Goal: Information Seeking & Learning: Learn about a topic

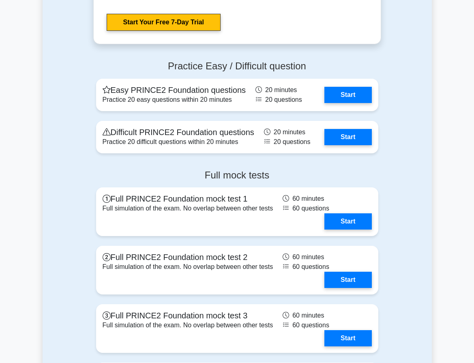
scroll to position [1071, 0]
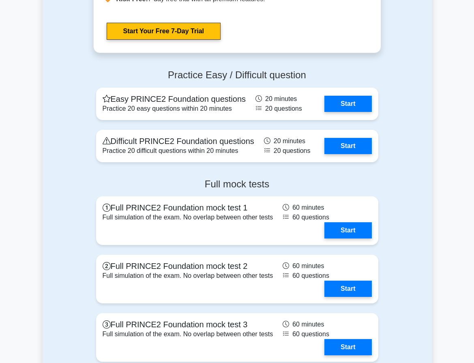
scroll to position [1061, 0]
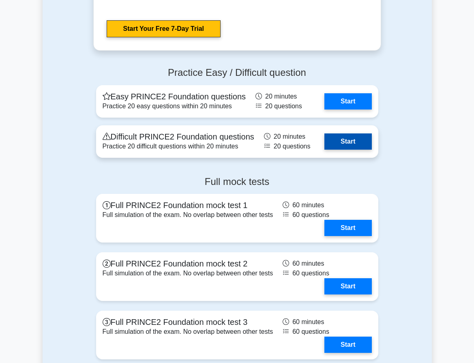
click at [340, 133] on link "Start" at bounding box center [347, 141] width 47 height 16
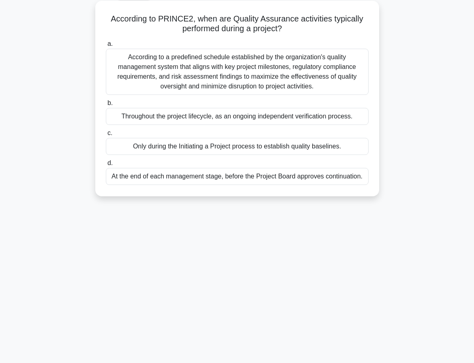
scroll to position [47, 0]
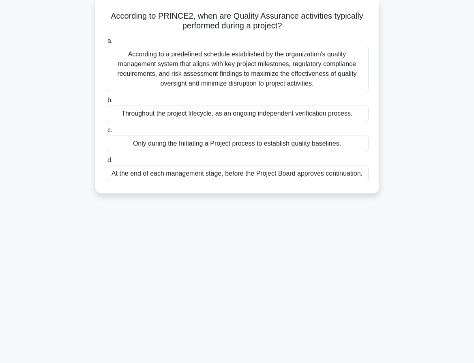
click at [219, 63] on div "According to a predefined schedule established by the organization's quality ma…" at bounding box center [237, 69] width 263 height 46
click at [106, 44] on input "a. According to a predefined schedule established by the organization's quality…" at bounding box center [106, 40] width 0 height 5
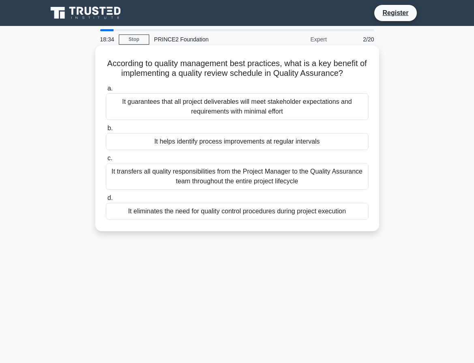
scroll to position [13, 0]
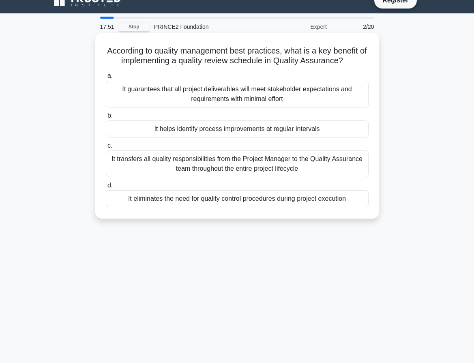
click at [220, 102] on div "It guarantees that all project deliverables will meet stakeholder expectations …" at bounding box center [237, 94] width 263 height 27
click at [106, 79] on input "a. It guarantees that all project deliverables will meet stakeholder expectatio…" at bounding box center [106, 75] width 0 height 5
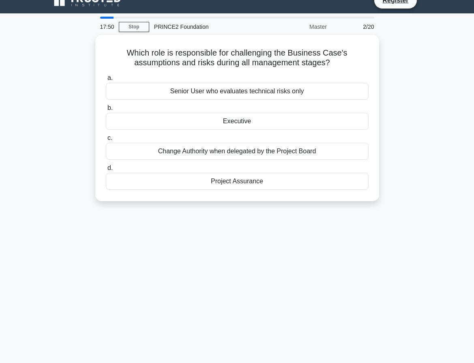
scroll to position [0, 0]
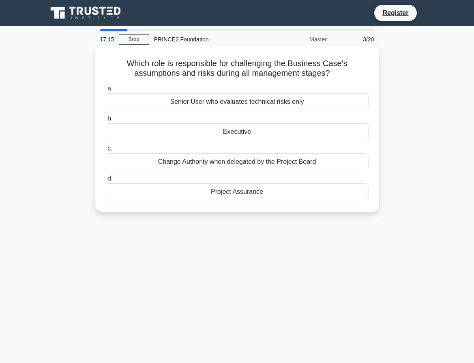
click at [210, 136] on div "Executive" at bounding box center [237, 131] width 263 height 17
click at [106, 121] on input "b. Executive" at bounding box center [106, 118] width 0 height 5
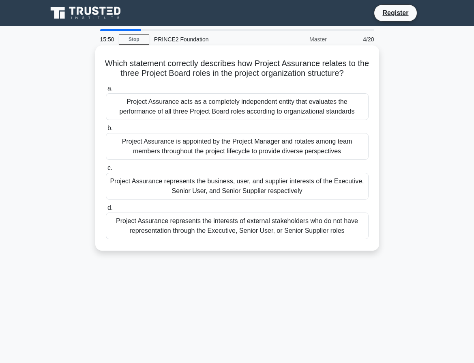
click at [221, 113] on div "Project Assurance acts as a completely independent entity that evaluates the pe…" at bounding box center [237, 106] width 263 height 27
click at [106, 91] on input "a. Project Assurance acts as a completely independent entity that evaluates the…" at bounding box center [106, 88] width 0 height 5
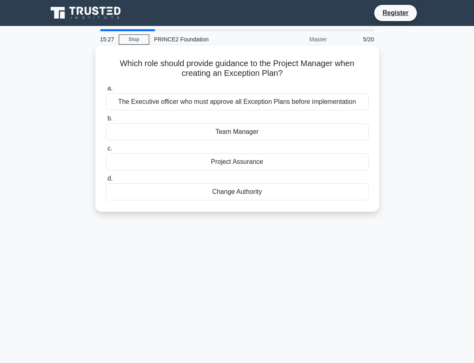
click at [256, 106] on div "The Executive officer who must approve all Exception Plans before implementation" at bounding box center [237, 101] width 263 height 17
click at [106, 91] on input "a. The Executive officer who must approve all Exception Plans before implementa…" at bounding box center [106, 88] width 0 height 5
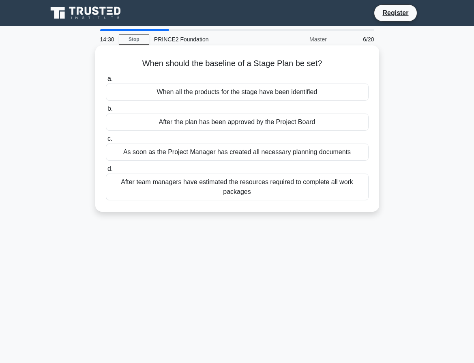
click at [209, 154] on div "As soon as the Project Manager has created all necessary planning documents" at bounding box center [237, 151] width 263 height 17
click at [106, 141] on input "c. As soon as the Project Manager has created all necessary planning documents" at bounding box center [106, 138] width 0 height 5
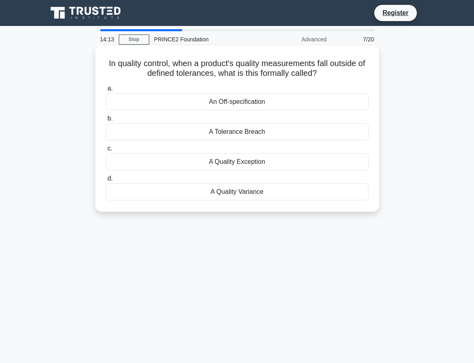
click at [219, 100] on div "An Off-specification" at bounding box center [237, 101] width 263 height 17
click at [106, 91] on input "a. An Off-specification" at bounding box center [106, 88] width 0 height 5
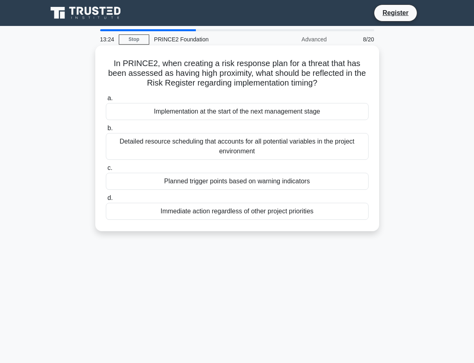
drag, startPoint x: 253, startPoint y: 60, endPoint x: 320, endPoint y: 86, distance: 71.3
click at [320, 86] on h5 "In PRINCE2, when creating a risk response plan for a threat that has been asses…" at bounding box center [237, 73] width 264 height 30
click at [320, 86] on icon ".spinner_0XTQ{transform-origin:center;animation:spinner_y6GP .75s linear infini…" at bounding box center [322, 84] width 10 height 10
click at [231, 156] on div "Detailed resource scheduling that accounts for all potential variables in the p…" at bounding box center [237, 146] width 263 height 27
click at [106, 131] on input "b. Detailed resource scheduling that accounts for all potential variables in th…" at bounding box center [106, 128] width 0 height 5
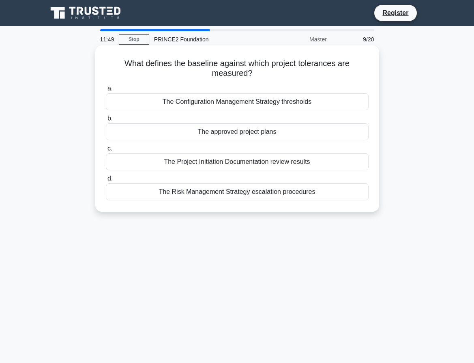
click at [235, 131] on div "The approved project plans" at bounding box center [237, 131] width 263 height 17
click at [106, 121] on input "b. The approved project plans" at bounding box center [106, 118] width 0 height 5
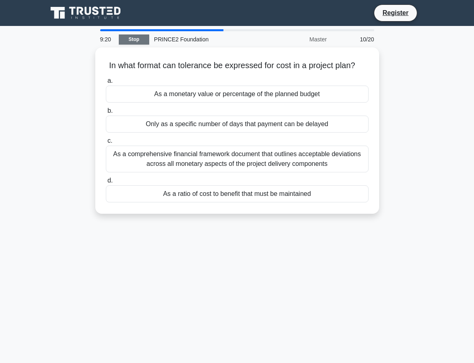
click at [136, 41] on link "Stop" at bounding box center [134, 39] width 30 height 10
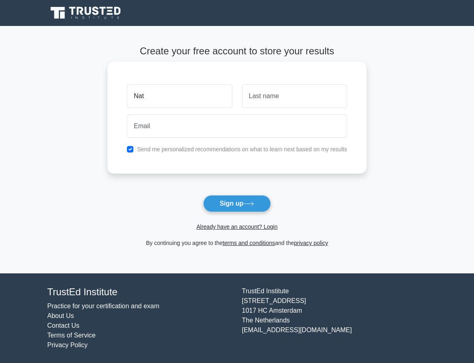
type input "Nat"
type input "Gamts"
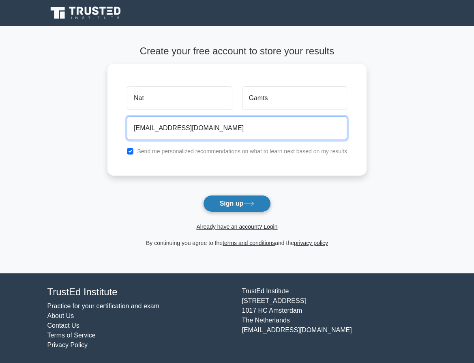
type input "natalyendy@gmail.com"
click at [238, 205] on button "Sign up" at bounding box center [237, 203] width 68 height 17
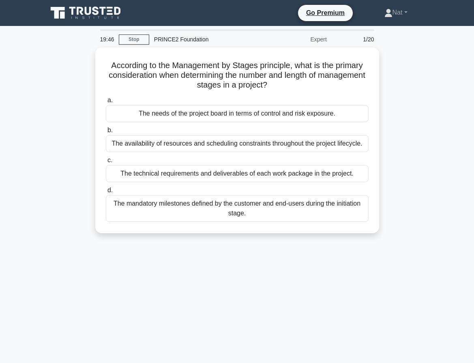
click at [431, 73] on div "According to the Management by Stages principle, what is the primary considerat…" at bounding box center [237, 144] width 389 height 195
click at [138, 43] on link "Stop" at bounding box center [134, 39] width 30 height 10
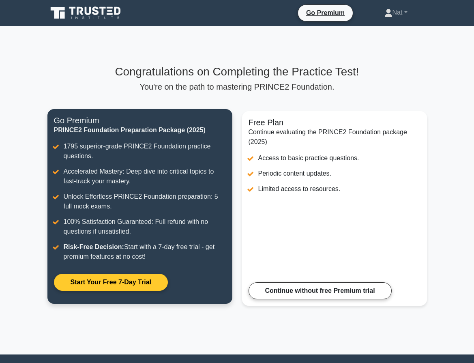
click at [128, 285] on link "Start Your Free 7-Day Trial" at bounding box center [111, 281] width 114 height 17
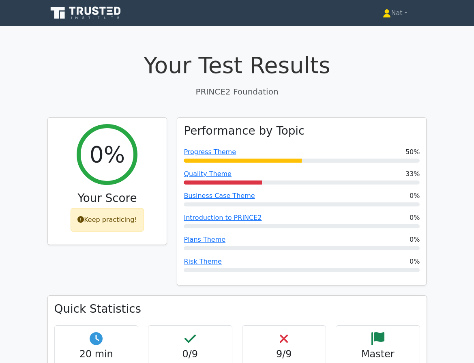
click at [94, 9] on icon at bounding box center [95, 10] width 6 height 9
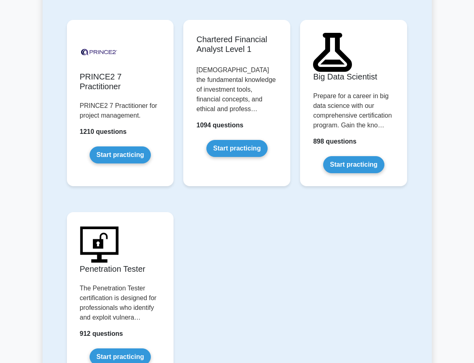
scroll to position [2093, 0]
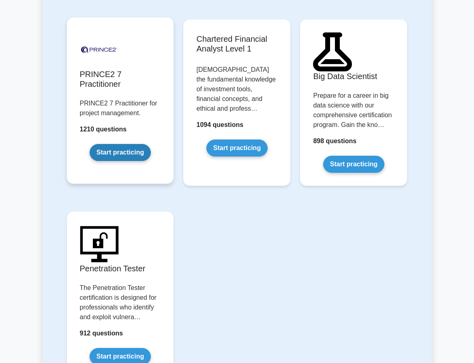
click at [115, 144] on link "Start practicing" at bounding box center [120, 152] width 61 height 17
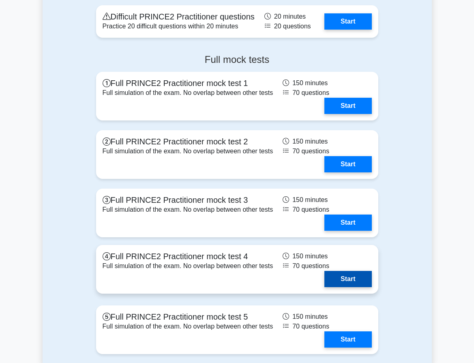
scroll to position [639, 0]
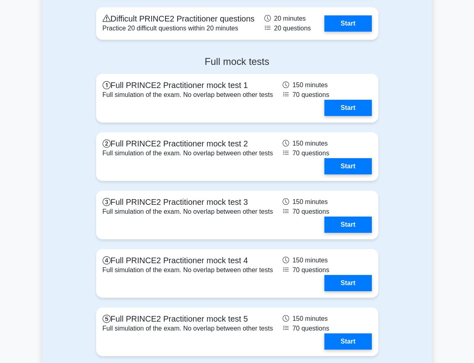
click at [423, 130] on div "Full mock tests Full PRINCE2 Practitioner mock test 1 Full simulation of the ex…" at bounding box center [237, 207] width 389 height 316
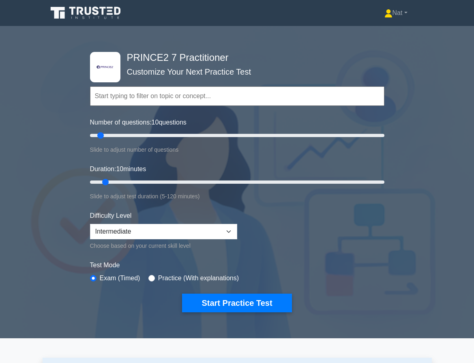
scroll to position [0, 0]
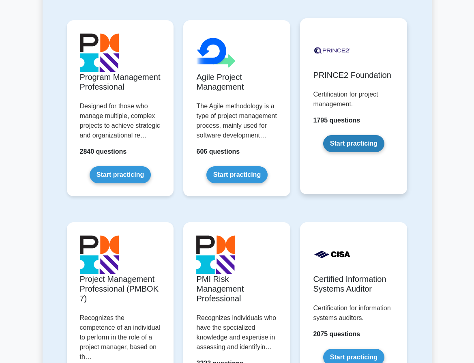
scroll to position [585, 0]
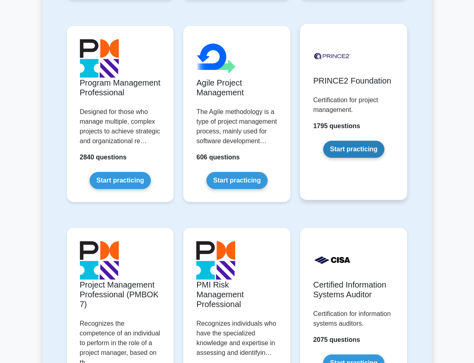
click at [341, 143] on link "Start practicing" at bounding box center [353, 149] width 61 height 17
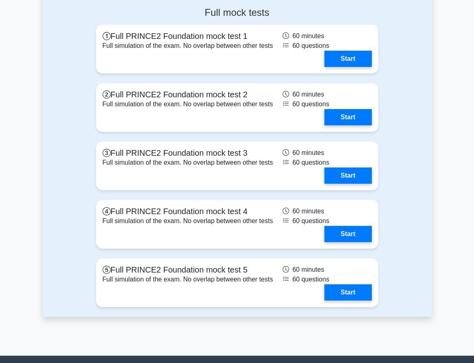
scroll to position [902, 0]
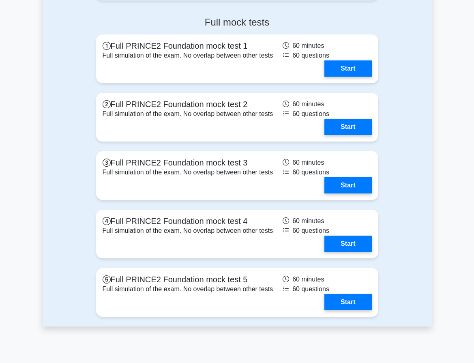
click at [414, 151] on div "Full mock tests Full PRINCE2 Foundation mock test 1 Full simulation of the exam…" at bounding box center [237, 168] width 389 height 316
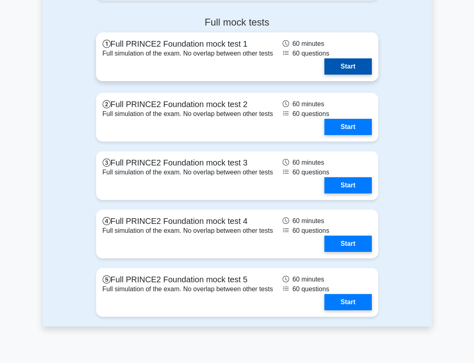
click at [350, 63] on link "Start" at bounding box center [347, 66] width 47 height 16
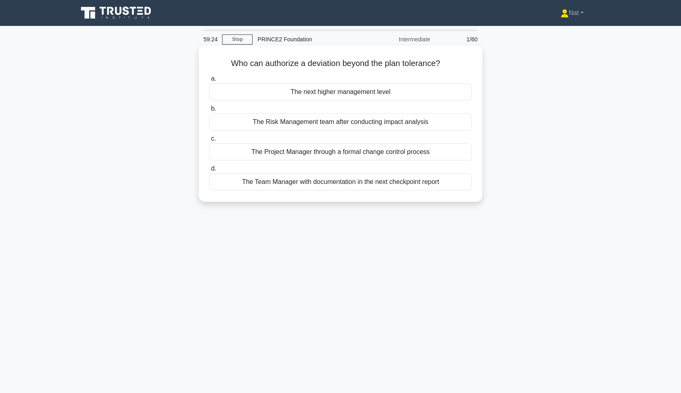
click at [364, 91] on div "The next higher management level" at bounding box center [340, 91] width 263 height 17
click at [209, 81] on input "a. The next higher management level" at bounding box center [209, 78] width 0 height 5
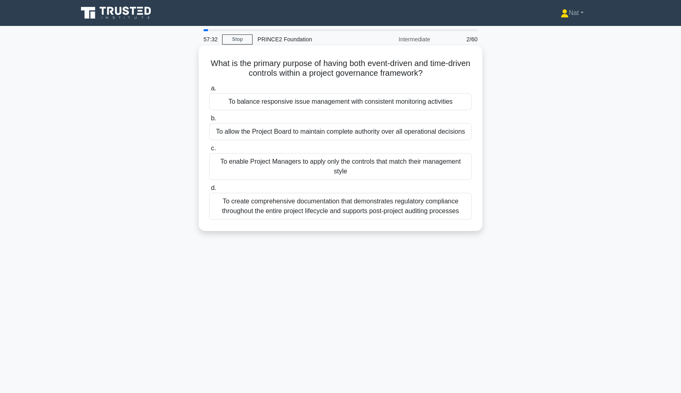
click at [358, 107] on div "To balance responsive issue management with consistent monitoring activities" at bounding box center [340, 101] width 263 height 17
click at [209, 91] on input "a. To balance responsive issue management with consistent monitoring activities" at bounding box center [209, 88] width 0 height 5
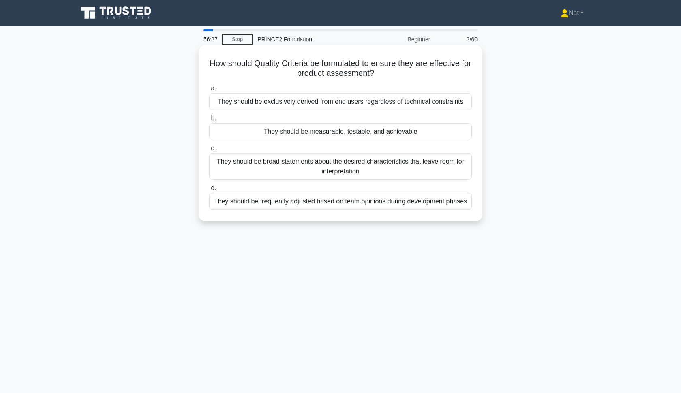
click at [314, 130] on div "They should be measurable, testable, and achievable" at bounding box center [340, 131] width 263 height 17
click at [209, 121] on input "b. They should be measurable, testable, and achievable" at bounding box center [209, 118] width 0 height 5
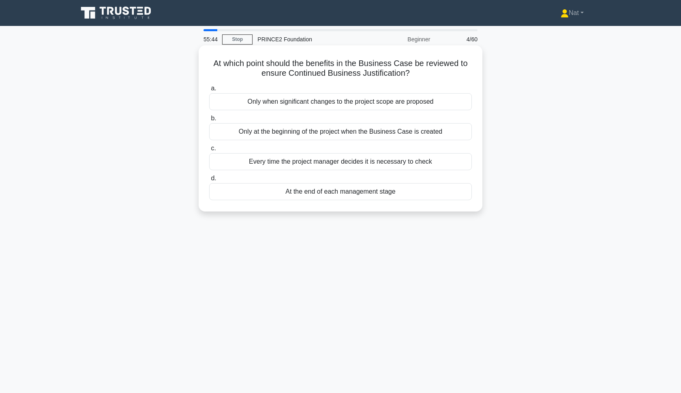
click at [265, 190] on div "At the end of each management stage" at bounding box center [340, 191] width 263 height 17
click at [209, 181] on input "d. At the end of each management stage" at bounding box center [209, 178] width 0 height 5
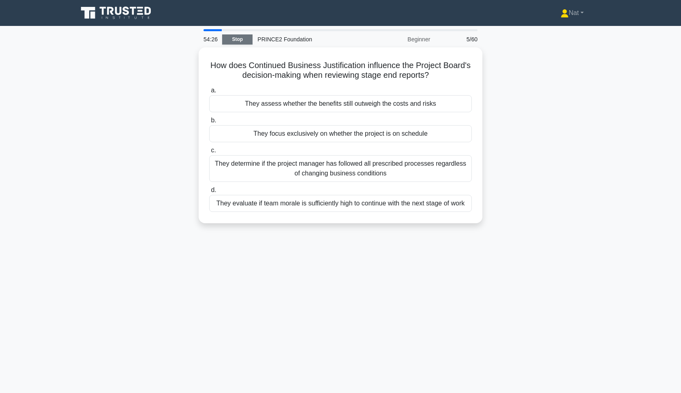
click at [242, 38] on link "Stop" at bounding box center [237, 39] width 30 height 10
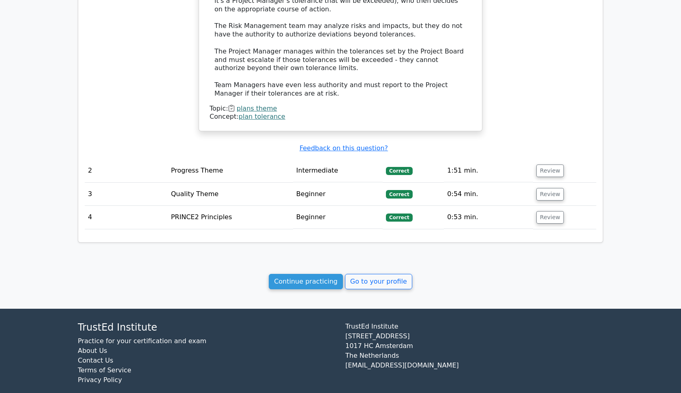
scroll to position [673, 0]
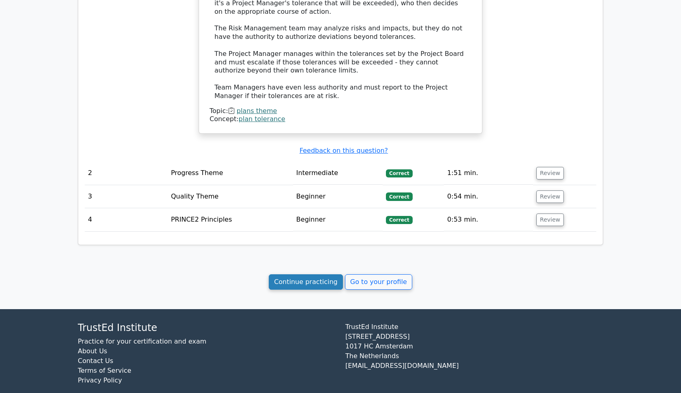
click at [310, 274] on link "Continue practicing" at bounding box center [306, 281] width 74 height 15
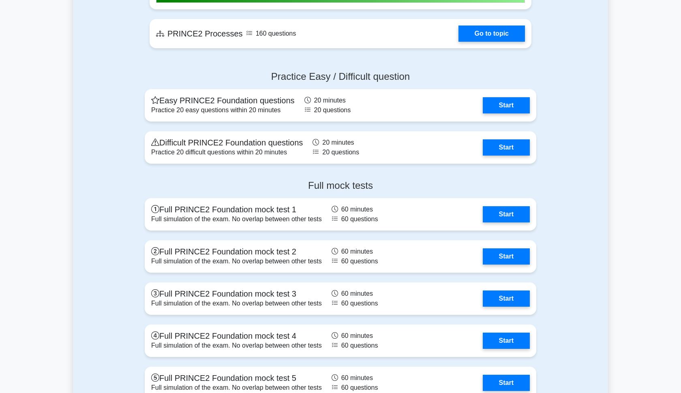
scroll to position [788, 0]
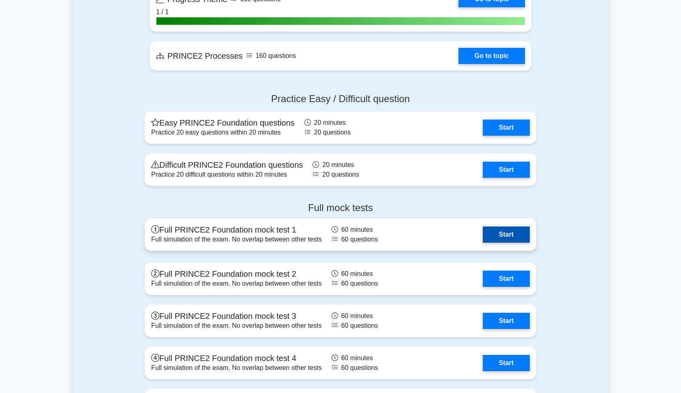
click at [515, 232] on link "Start" at bounding box center [506, 234] width 47 height 16
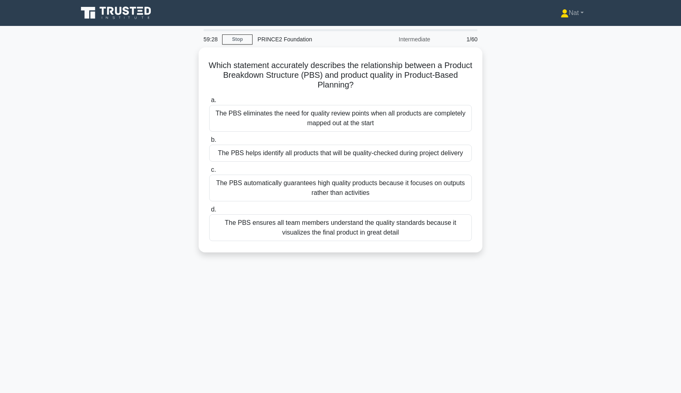
click at [123, 14] on icon at bounding box center [117, 12] width 78 height 15
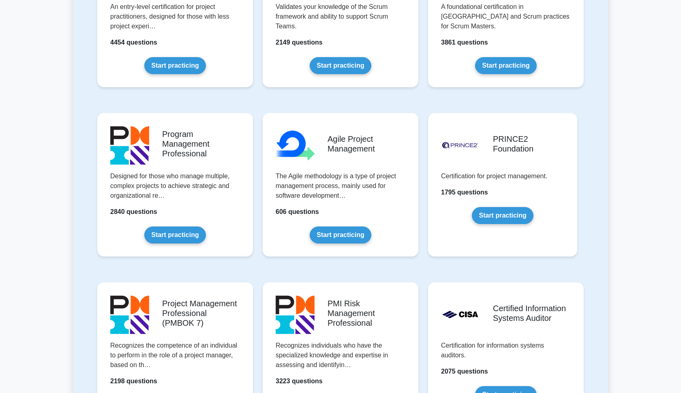
scroll to position [423, 0]
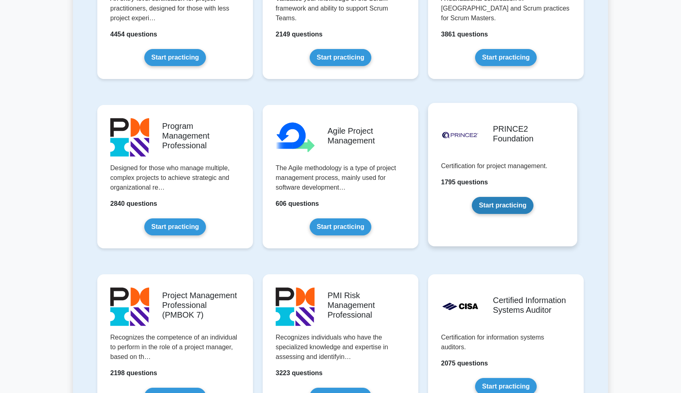
click at [487, 210] on link "Start practicing" at bounding box center [502, 205] width 61 height 17
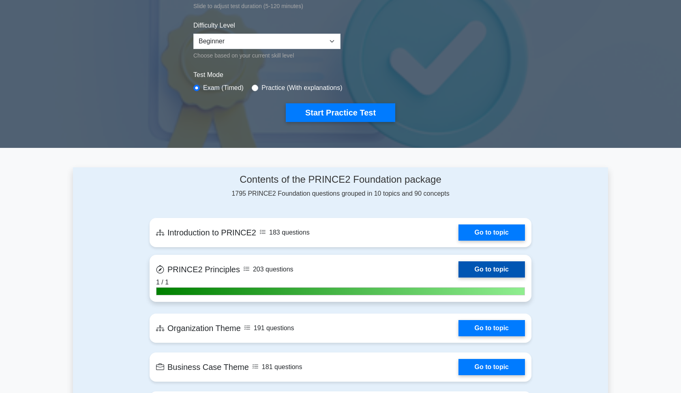
scroll to position [113, 0]
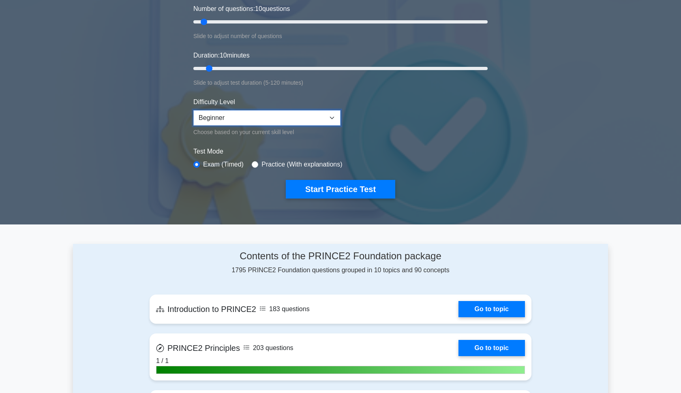
select select "intermediate"
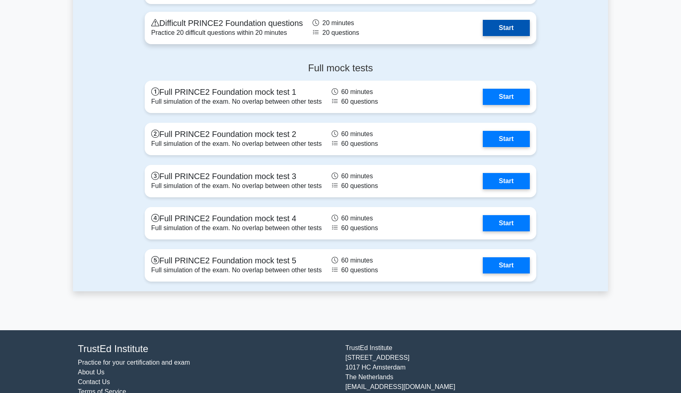
scroll to position [934, 0]
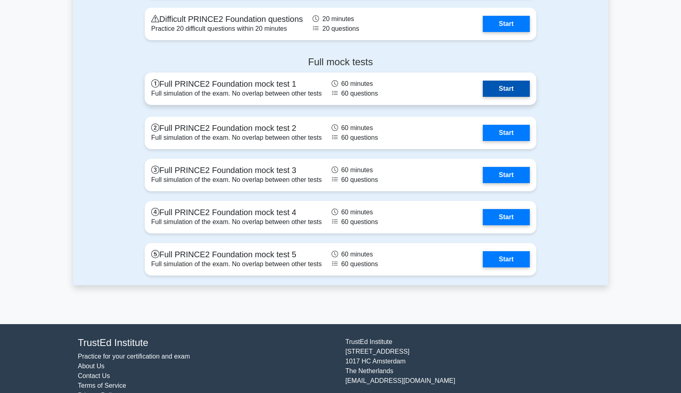
click at [499, 91] on link "Start" at bounding box center [506, 89] width 47 height 16
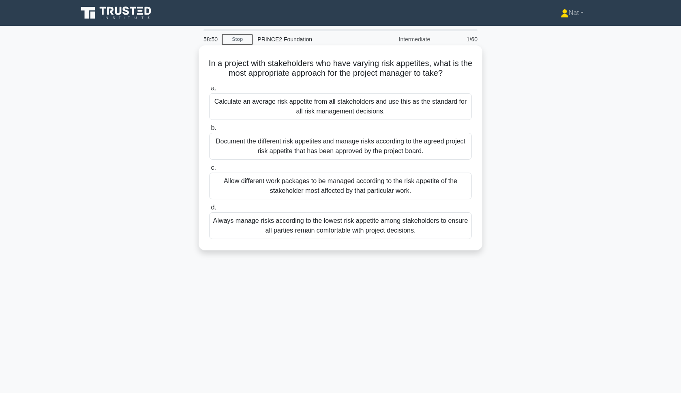
click at [326, 226] on div "Always manage risks according to the lowest risk appetite among stakeholders to…" at bounding box center [340, 225] width 263 height 27
click at [209, 210] on input "d. Always manage risks according to the lowest risk appetite among stakeholders…" at bounding box center [209, 207] width 0 height 5
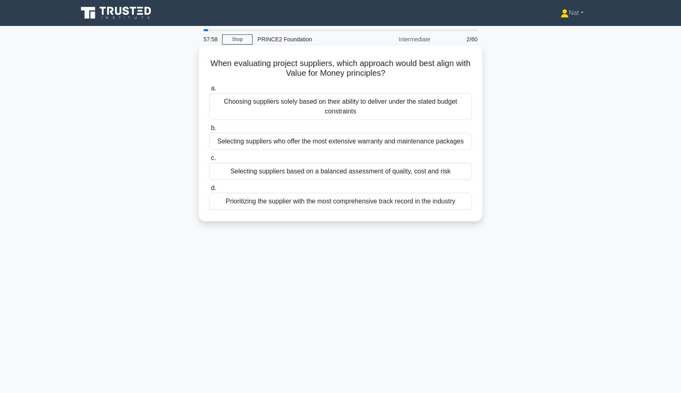
click at [347, 113] on div "Choosing suppliers solely based on their ability to deliver under the stated bu…" at bounding box center [340, 106] width 263 height 27
click at [209, 91] on input "a. Choosing suppliers solely based on their ability to deliver under the stated…" at bounding box center [209, 88] width 0 height 5
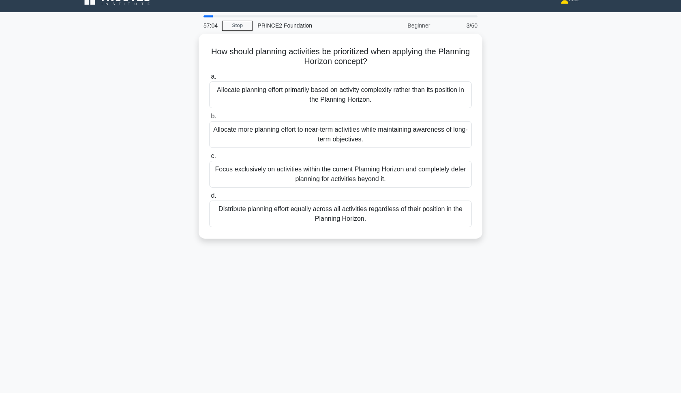
scroll to position [12, 0]
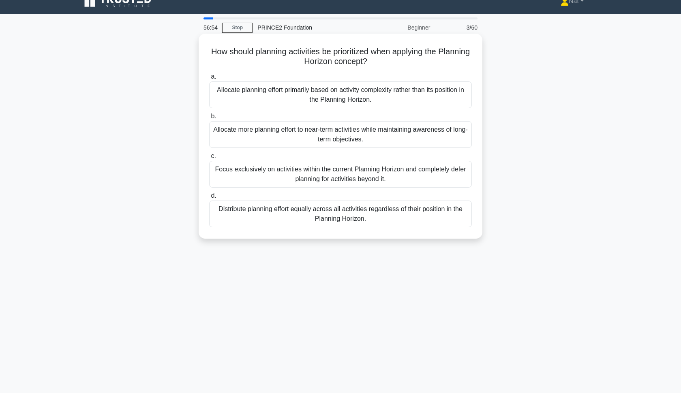
click at [301, 97] on div "Allocate planning effort primarily based on activity complexity rather than its…" at bounding box center [340, 94] width 263 height 27
click at [209, 79] on input "a. Allocate planning effort primarily based on activity complexity rather than …" at bounding box center [209, 76] width 0 height 5
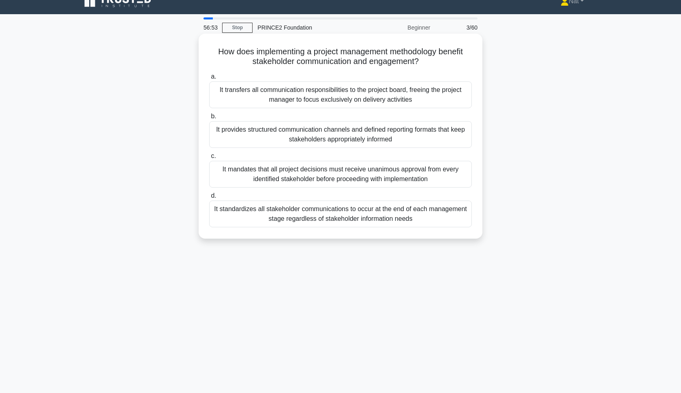
scroll to position [0, 0]
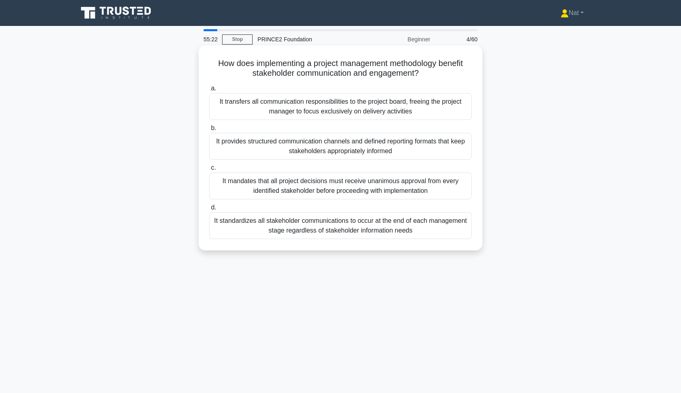
click at [312, 154] on div "It provides structured communication channels and defined reporting formats tha…" at bounding box center [340, 146] width 263 height 27
click at [209, 131] on input "b. It provides structured communication channels and defined reporting formats …" at bounding box center [209, 128] width 0 height 5
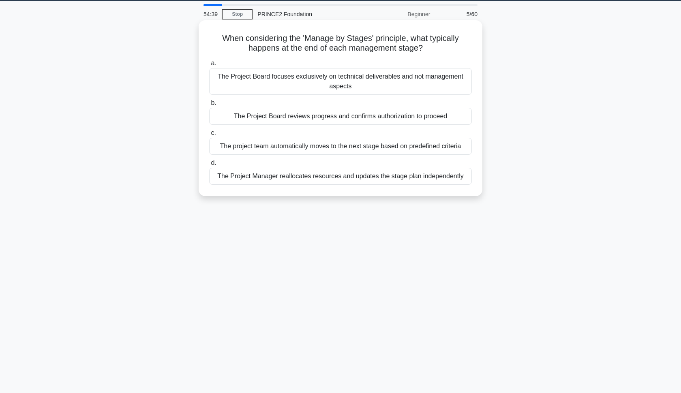
scroll to position [24, 0]
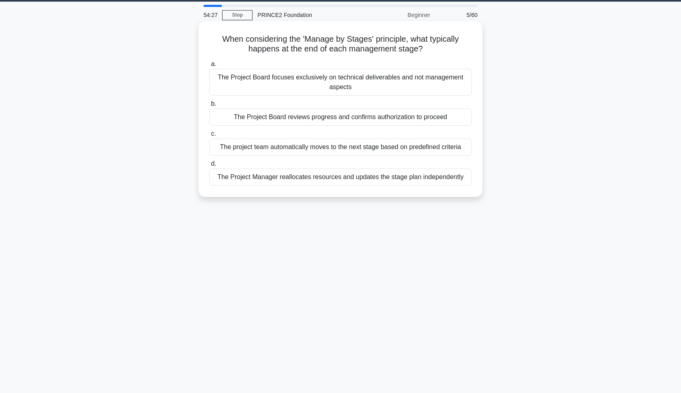
click at [335, 122] on div "The Project Board reviews progress and confirms authorization to proceed" at bounding box center [340, 117] width 263 height 17
click at [209, 107] on input "b. The Project Board reviews progress and confirms authorization to proceed" at bounding box center [209, 103] width 0 height 5
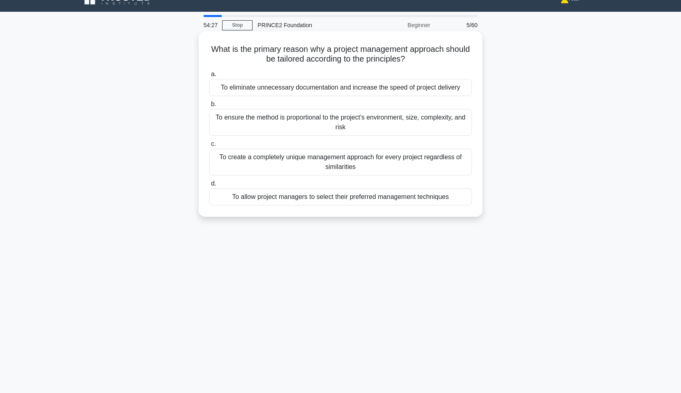
scroll to position [0, 0]
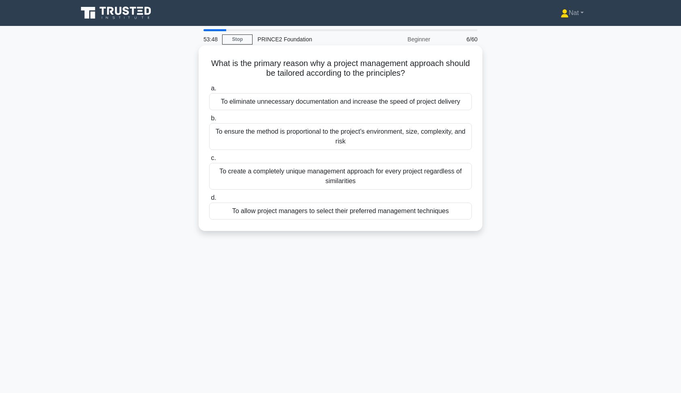
click at [336, 137] on div "To ensure the method is proportional to the project's environment, size, comple…" at bounding box center [340, 136] width 263 height 27
click at [209, 121] on input "b. To ensure the method is proportional to the project's environment, size, com…" at bounding box center [209, 118] width 0 height 5
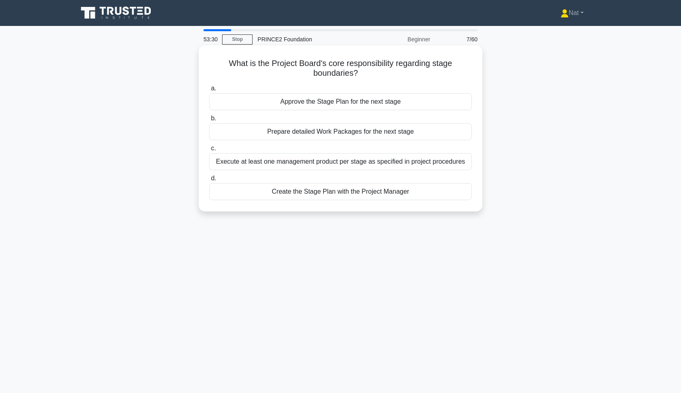
click at [328, 103] on div "Approve the Stage Plan for the next stage" at bounding box center [340, 101] width 263 height 17
click at [209, 91] on input "a. Approve the Stage Plan for the next stage" at bounding box center [209, 88] width 0 height 5
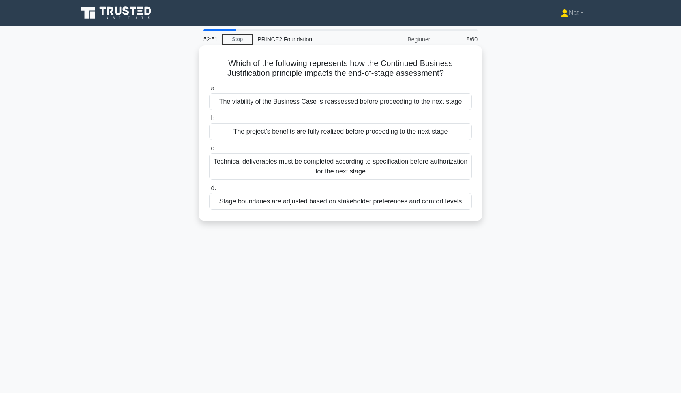
click at [338, 102] on div "The viability of the Business Case is reassessed before proceeding to the next …" at bounding box center [340, 101] width 263 height 17
click at [209, 91] on input "a. The viability of the Business Case is reassessed before proceeding to the ne…" at bounding box center [209, 88] width 0 height 5
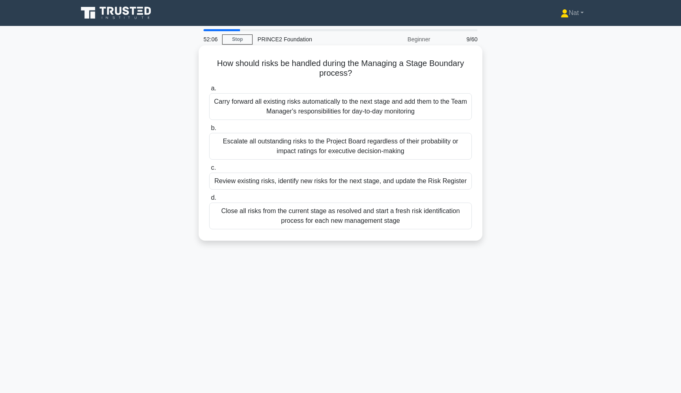
click at [318, 184] on div "Review existing risks, identify new risks for the next stage, and update the Ri…" at bounding box center [340, 181] width 263 height 17
click at [209, 171] on input "c. Review existing risks, identify new risks for the next stage, and update the…" at bounding box center [209, 167] width 0 height 5
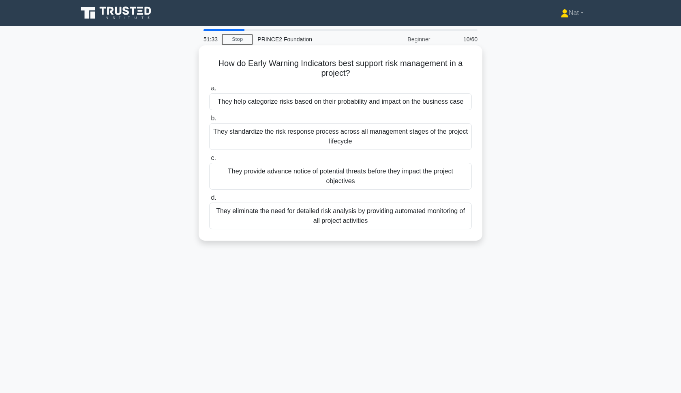
click at [374, 180] on div "They provide advance notice of potential threats before they impact the project…" at bounding box center [340, 176] width 263 height 27
click at [209, 161] on input "c. They provide advance notice of potential threats before they impact the proj…" at bounding box center [209, 158] width 0 height 5
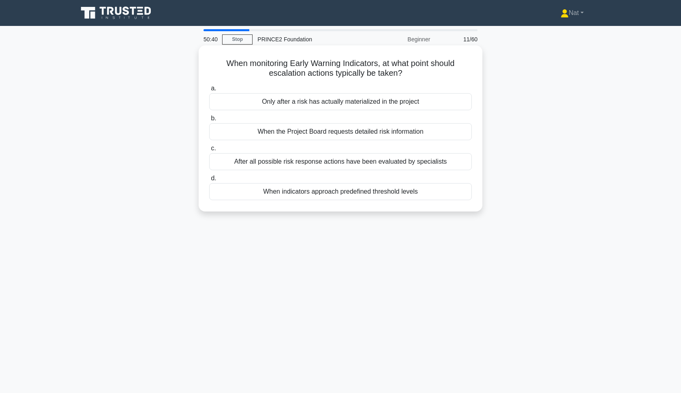
click at [286, 193] on div "When indicators approach predefined threshold levels" at bounding box center [340, 191] width 263 height 17
click at [209, 181] on input "d. When indicators approach predefined threshold levels" at bounding box center [209, 178] width 0 height 5
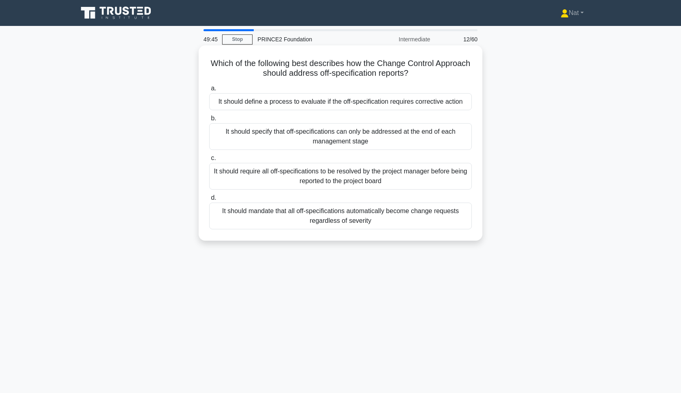
click at [312, 103] on div "It should define a process to evaluate if the off-specification requires correc…" at bounding box center [340, 101] width 263 height 17
click at [209, 91] on input "a. It should define a process to evaluate if the off-specification requires cor…" at bounding box center [209, 88] width 0 height 5
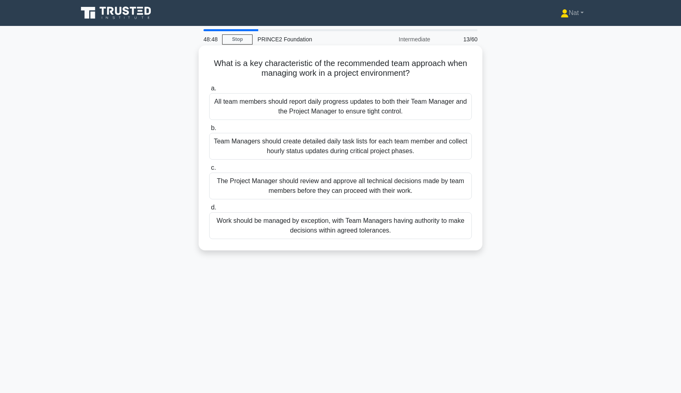
click at [314, 232] on div "Work should be managed by exception, with Team Managers having authority to mak…" at bounding box center [340, 225] width 263 height 27
click at [209, 210] on input "d. Work should be managed by exception, with Team Managers having authority to …" at bounding box center [209, 207] width 0 height 5
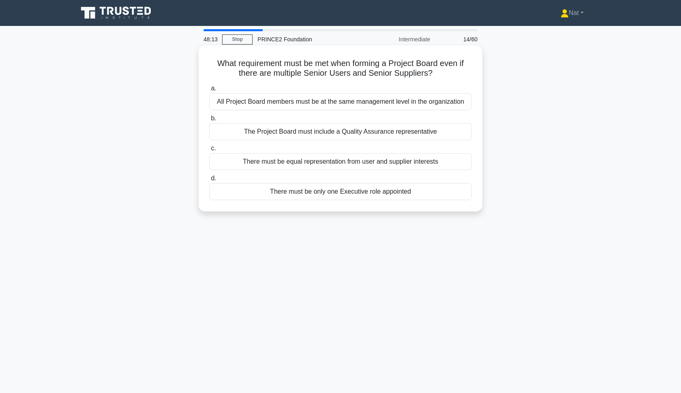
click at [376, 194] on div "There must be only one Executive role appointed" at bounding box center [340, 191] width 263 height 17
click at [209, 181] on input "d. There must be only one Executive role appointed" at bounding box center [209, 178] width 0 height 5
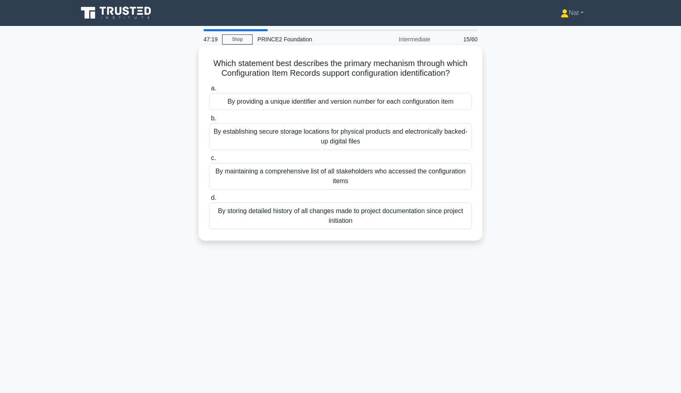
click at [367, 217] on div "By storing detailed history of all changes made to project documentation since …" at bounding box center [340, 216] width 263 height 27
click at [209, 201] on input "d. By storing detailed history of all changes made to project documentation sin…" at bounding box center [209, 197] width 0 height 5
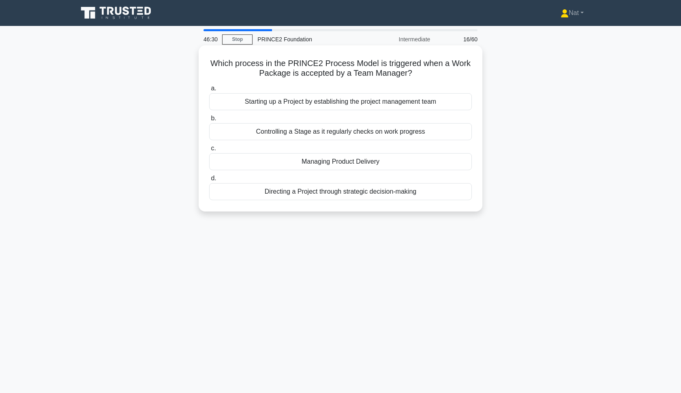
click at [311, 165] on div "Managing Product Delivery" at bounding box center [340, 161] width 263 height 17
click at [209, 151] on input "c. Managing Product Delivery" at bounding box center [209, 148] width 0 height 5
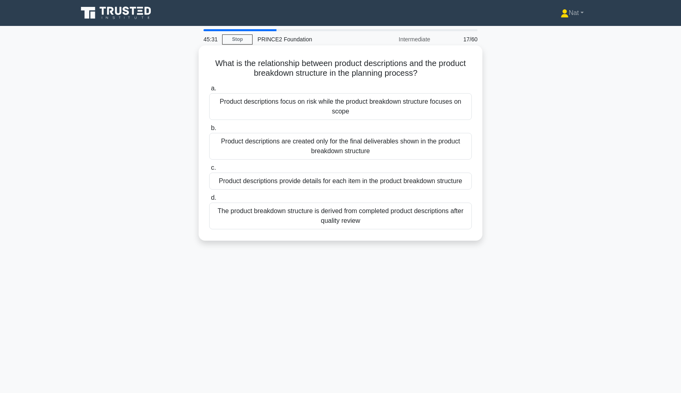
click at [419, 182] on div "Product descriptions provide details for each item in the product breakdown str…" at bounding box center [340, 181] width 263 height 17
click at [209, 171] on input "c. Product descriptions provide details for each item in the product breakdown …" at bounding box center [209, 167] width 0 height 5
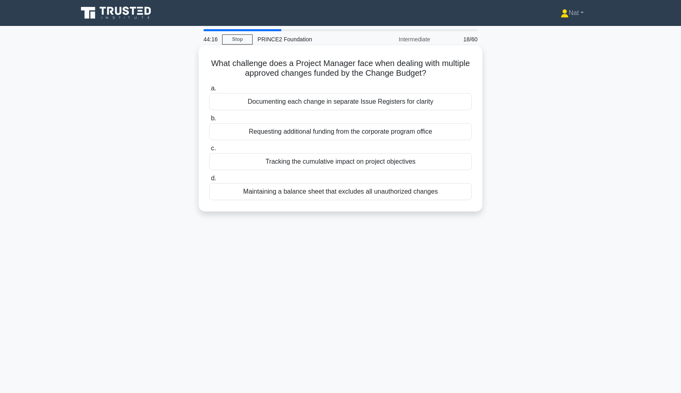
click at [375, 101] on div "Documenting each change in separate Issue Registers for clarity" at bounding box center [340, 101] width 263 height 17
click at [209, 91] on input "a. Documenting each change in separate Issue Registers for clarity" at bounding box center [209, 88] width 0 height 5
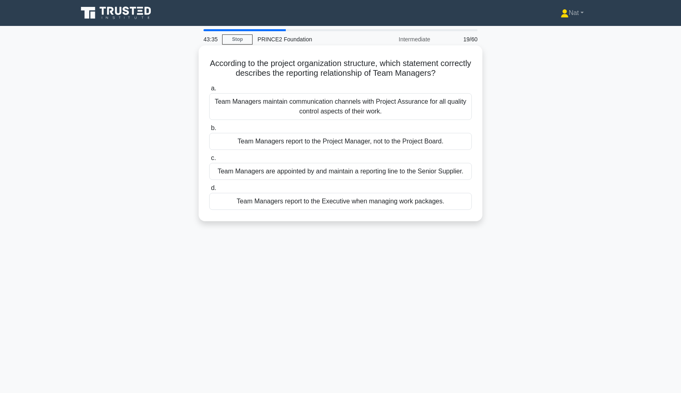
click at [335, 145] on div "Team Managers report to the Project Manager, not to the Project Board." at bounding box center [340, 141] width 263 height 17
click at [209, 131] on input "b. Team Managers report to the Project Manager, not to the Project Board." at bounding box center [209, 128] width 0 height 5
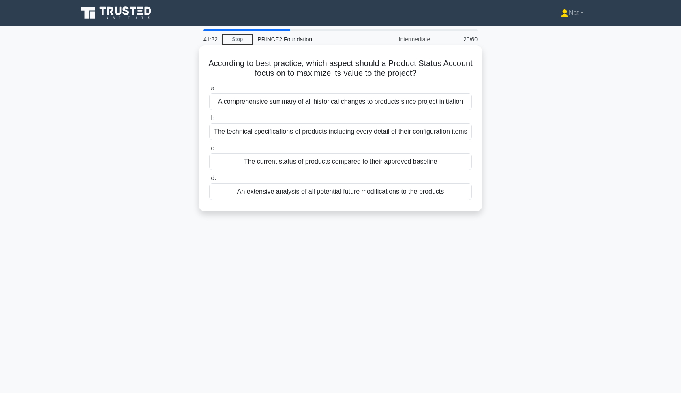
click at [251, 159] on div "The current status of products compared to their approved baseline" at bounding box center [340, 161] width 263 height 17
click at [209, 151] on input "c. The current status of products compared to their approved baseline" at bounding box center [209, 148] width 0 height 5
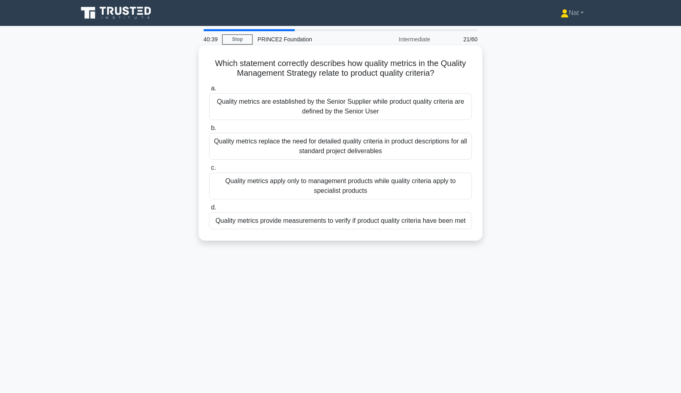
click at [257, 224] on div "Quality metrics provide measurements to verify if product quality criteria have…" at bounding box center [340, 220] width 263 height 17
click at [209, 210] on input "d. Quality metrics provide measurements to verify if product quality criteria h…" at bounding box center [209, 207] width 0 height 5
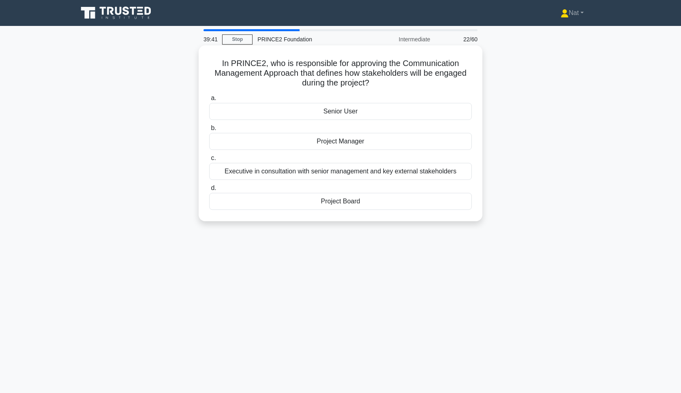
click at [289, 202] on div "Project Board" at bounding box center [340, 201] width 263 height 17
click at [209, 191] on input "d. Project Board" at bounding box center [209, 188] width 0 height 5
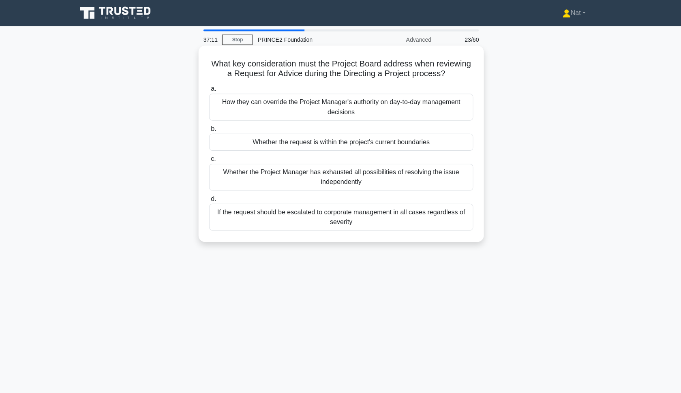
click at [322, 145] on div "Whether the request is within the project's current boundaries" at bounding box center [340, 141] width 263 height 17
click at [209, 131] on input "b. Whether the request is within the project's current boundaries" at bounding box center [209, 128] width 0 height 5
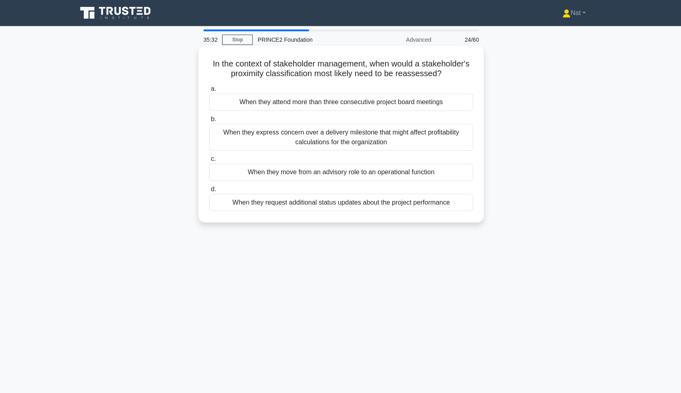
click at [354, 174] on div "When they move from an advisory role to an operational function" at bounding box center [340, 171] width 263 height 17
click at [209, 161] on input "c. When they move from an advisory role to an operational function" at bounding box center [209, 158] width 0 height 5
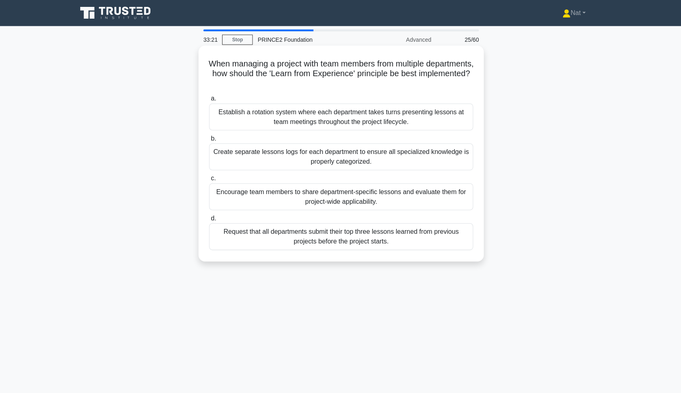
click at [350, 203] on div "Encourage team members to share department-specific lessons and evaluate them f…" at bounding box center [340, 195] width 263 height 27
click at [209, 180] on input "c. Encourage team members to share department-specific lessons and evaluate the…" at bounding box center [209, 177] width 0 height 5
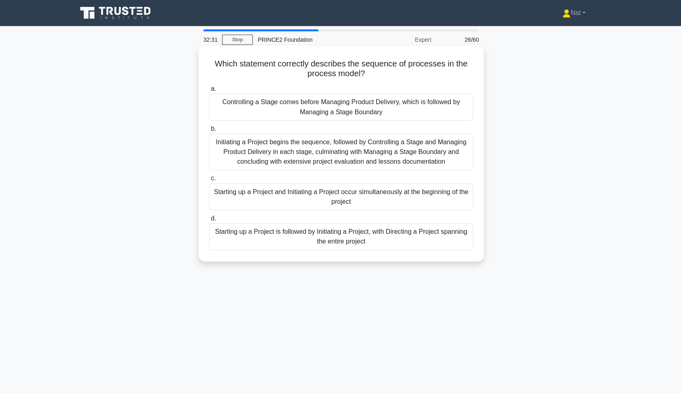
scroll to position [4, 0]
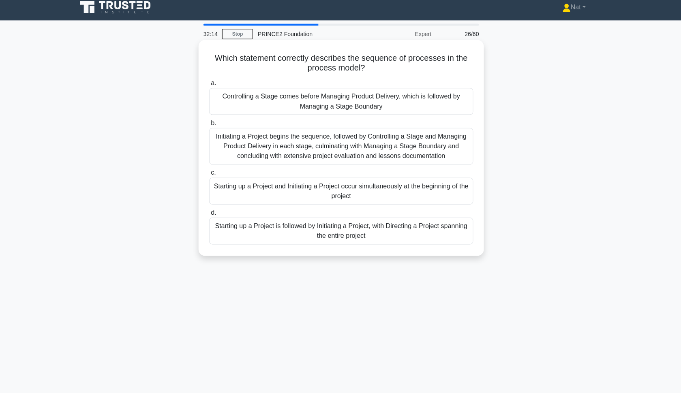
click at [242, 226] on div "Starting up a Project is followed by Initiating a Project, with Directing a Pro…" at bounding box center [340, 231] width 263 height 27
click at [209, 216] on input "d. Starting up a Project is followed by Initiating a Project, with Directing a …" at bounding box center [209, 213] width 0 height 5
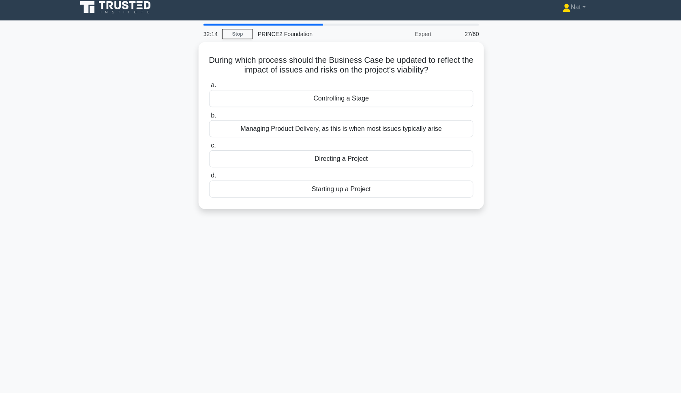
scroll to position [0, 0]
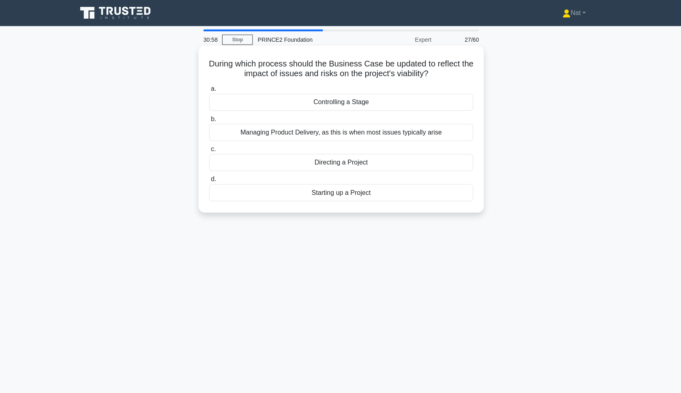
click at [316, 132] on div "Managing Product Delivery, as this is when most issues typically arise" at bounding box center [340, 131] width 263 height 17
click at [209, 121] on input "b. Managing Product Delivery, as this is when most issues typically arise" at bounding box center [209, 118] width 0 height 5
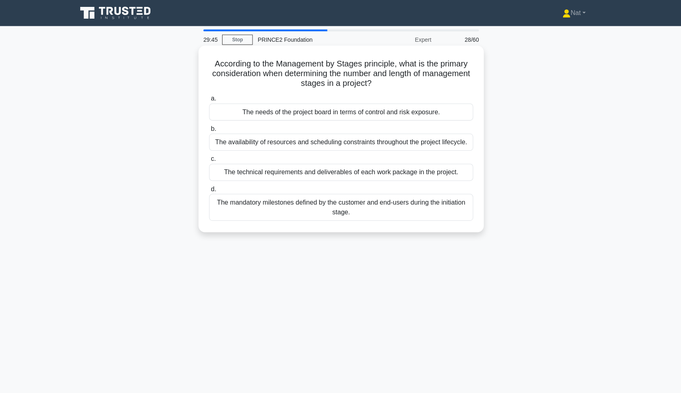
click at [327, 205] on div "The mandatory milestones defined by the customer and end-users during the initi…" at bounding box center [340, 206] width 263 height 27
click at [209, 191] on input "d. The mandatory milestones defined by the customer and end-users during the in…" at bounding box center [209, 188] width 0 height 5
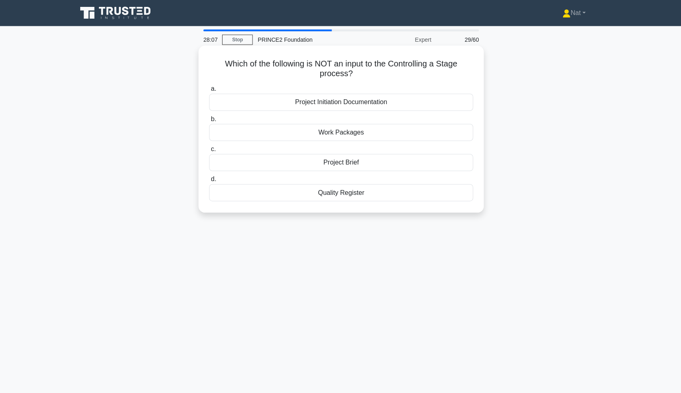
click at [336, 160] on div "Project Brief" at bounding box center [340, 161] width 263 height 17
click at [209, 151] on input "c. Project Brief" at bounding box center [209, 148] width 0 height 5
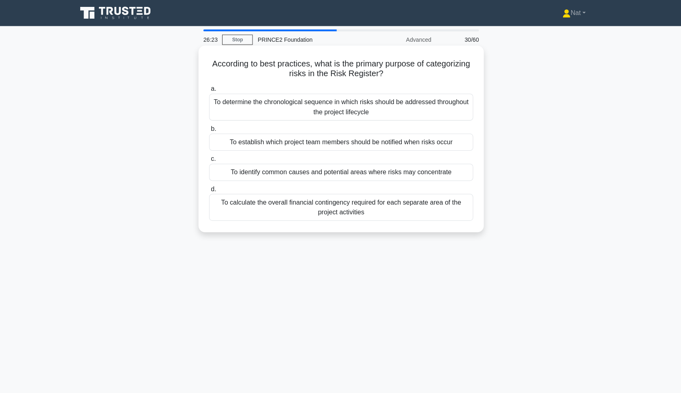
click at [364, 141] on div "To establish which project team members should be notified when risks occur" at bounding box center [340, 141] width 263 height 17
click at [209, 131] on input "b. To establish which project team members should be notified when risks occur" at bounding box center [209, 128] width 0 height 5
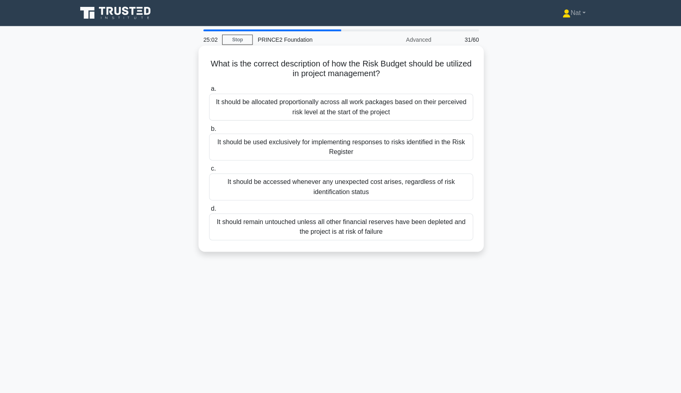
click at [313, 111] on div "It should be allocated proportionally across all work packages based on their p…" at bounding box center [340, 106] width 263 height 27
click at [209, 91] on input "a. It should be allocated proportionally across all work packages based on thei…" at bounding box center [209, 88] width 0 height 5
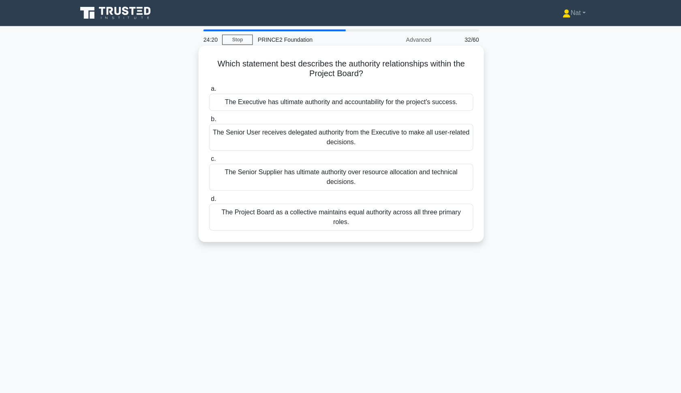
click at [323, 102] on div "The Executive has ultimate authority and accountability for the project's succe…" at bounding box center [340, 101] width 263 height 17
click at [209, 91] on input "a. The Executive has ultimate authority and accountability for the project's su…" at bounding box center [209, 88] width 0 height 5
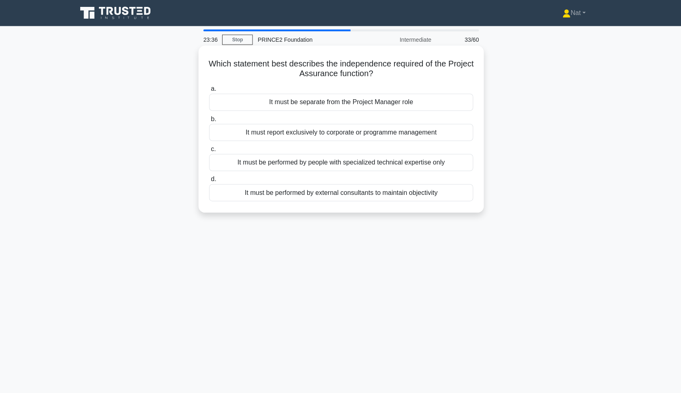
click at [337, 191] on div "It must be performed by external consultants to maintain objectivity" at bounding box center [340, 191] width 263 height 17
click at [209, 181] on input "d. It must be performed by external consultants to maintain objectivity" at bounding box center [209, 178] width 0 height 5
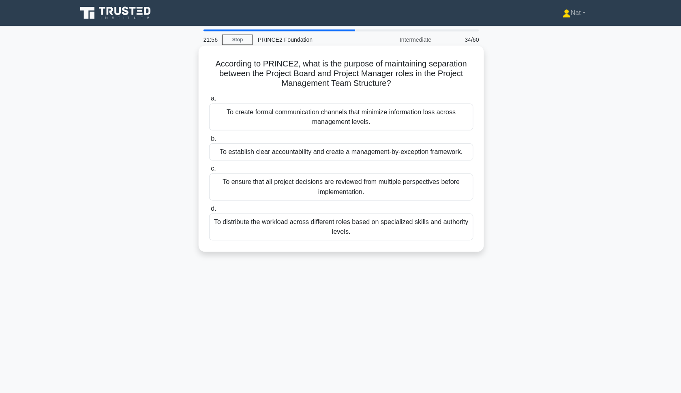
click at [274, 151] on div "To establish clear accountability and create a management-by-exception framewor…" at bounding box center [340, 151] width 263 height 17
click at [209, 141] on input "b. To establish clear accountability and create a management-by-exception frame…" at bounding box center [209, 137] width 0 height 5
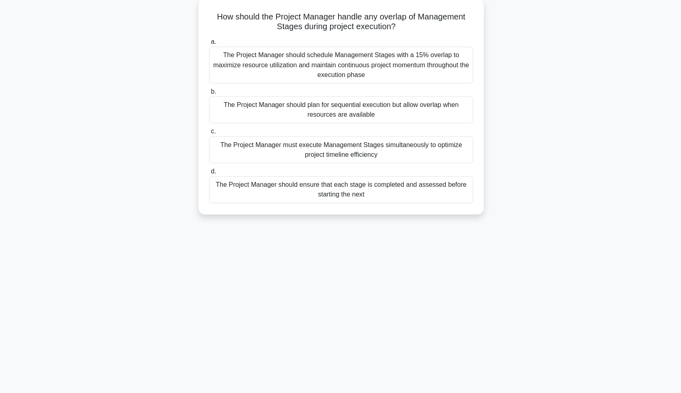
scroll to position [45, 0]
click at [329, 190] on div "The Project Manager should ensure that each stage is completed and assessed bef…" at bounding box center [340, 190] width 263 height 27
click at [209, 175] on input "d. The Project Manager should ensure that each stage is completed and assessed …" at bounding box center [209, 172] width 0 height 5
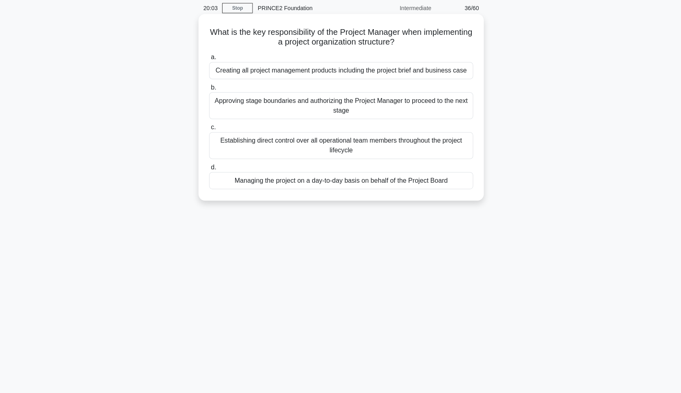
scroll to position [30, 0]
click at [366, 178] on div "Managing the project on a day-to-day basis on behalf of the Project Board" at bounding box center [340, 181] width 263 height 17
click at [209, 171] on input "d. Managing the project on a day-to-day basis on behalf of the Project Board" at bounding box center [209, 168] width 0 height 5
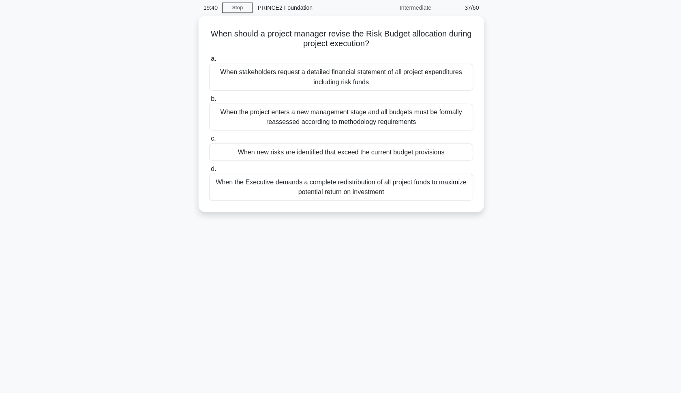
scroll to position [0, 0]
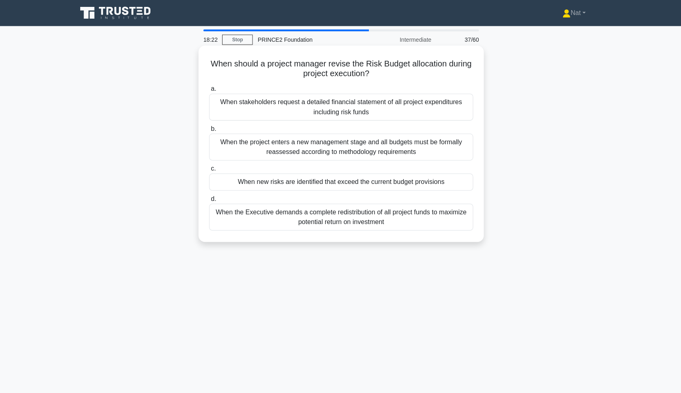
click at [309, 149] on div "When the project enters a new management stage and all budgets must be formally…" at bounding box center [340, 146] width 263 height 27
click at [209, 131] on input "b. When the project enters a new management stage and all budgets must be forma…" at bounding box center [209, 128] width 0 height 5
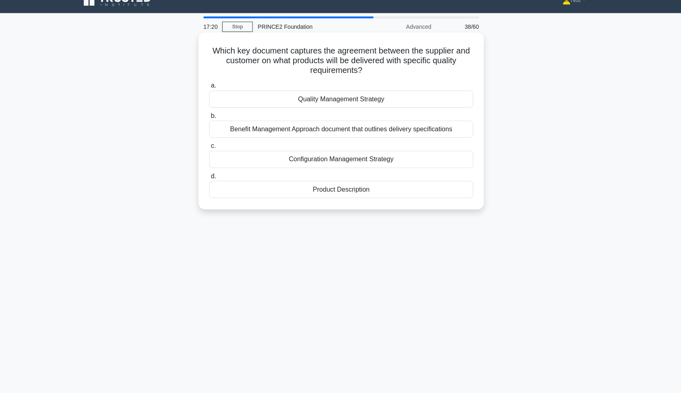
scroll to position [12, 0]
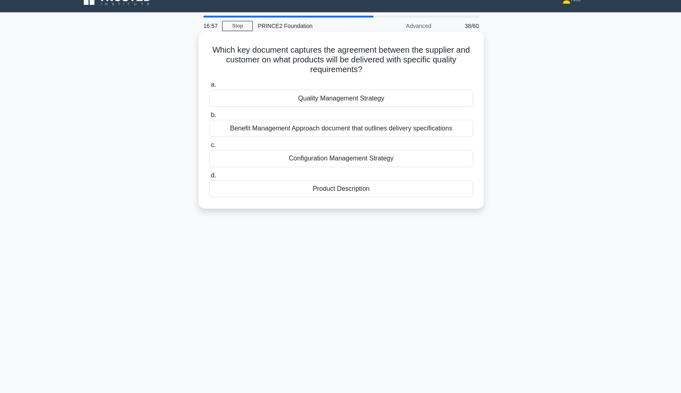
click at [329, 190] on div "Product Description" at bounding box center [340, 189] width 263 height 17
click at [209, 179] on input "d. Product Description" at bounding box center [209, 176] width 0 height 5
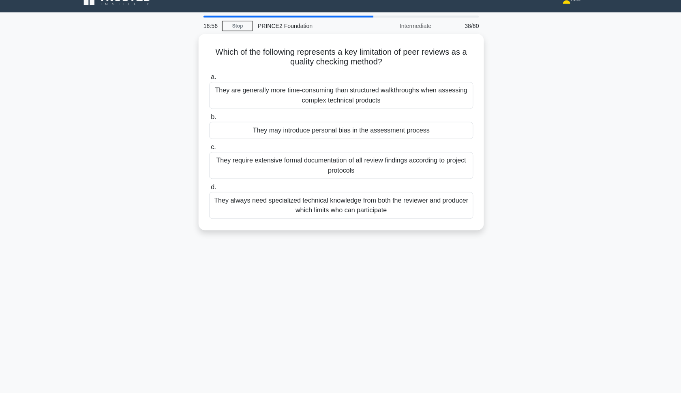
scroll to position [0, 0]
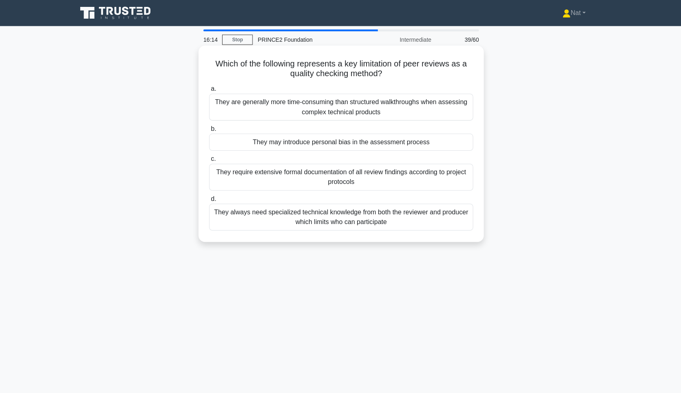
click at [318, 219] on div "They always need specialized technical knowledge from both the reviewer and pro…" at bounding box center [340, 216] width 263 height 27
click at [209, 201] on input "d. They always need specialized technical knowledge from both the reviewer and …" at bounding box center [209, 197] width 0 height 5
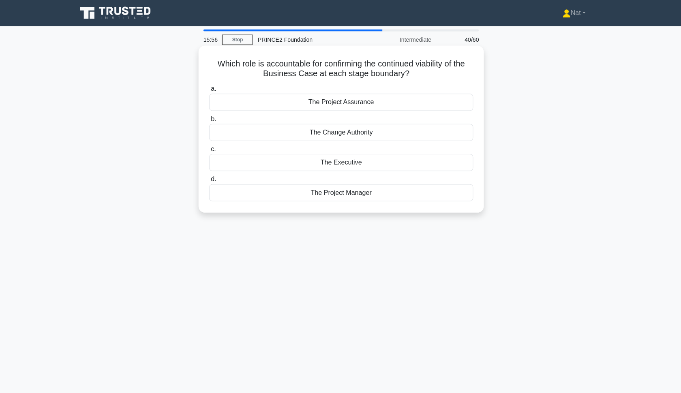
click at [329, 163] on div "The Executive" at bounding box center [340, 161] width 263 height 17
click at [209, 151] on input "c. The Executive" at bounding box center [209, 148] width 0 height 5
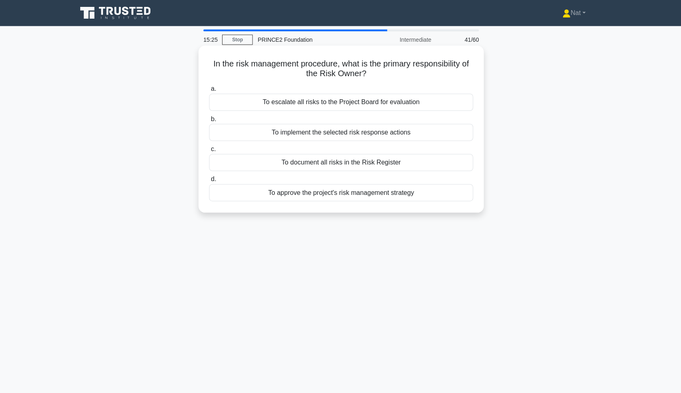
click at [318, 132] on div "To implement the selected risk response actions" at bounding box center [340, 131] width 263 height 17
click at [209, 121] on input "b. To implement the selected risk response actions" at bounding box center [209, 118] width 0 height 5
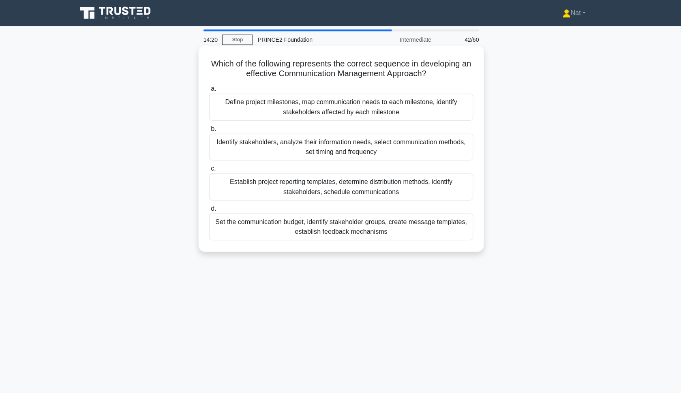
click at [263, 141] on div "Identify stakeholders, analyze their information needs, select communication me…" at bounding box center [340, 146] width 263 height 27
click at [209, 131] on input "b. Identify stakeholders, analyze their information needs, select communication…" at bounding box center [209, 128] width 0 height 5
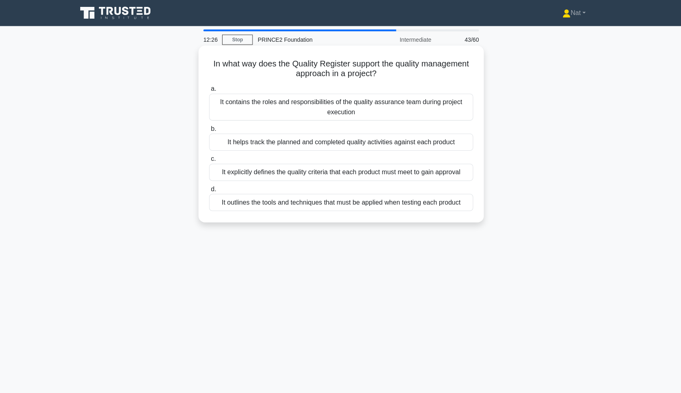
click at [309, 141] on div "It helps track the planned and completed quality activities against each product" at bounding box center [340, 141] width 263 height 17
click at [209, 131] on input "b. It helps track the planned and completed quality activities against each pro…" at bounding box center [209, 128] width 0 height 5
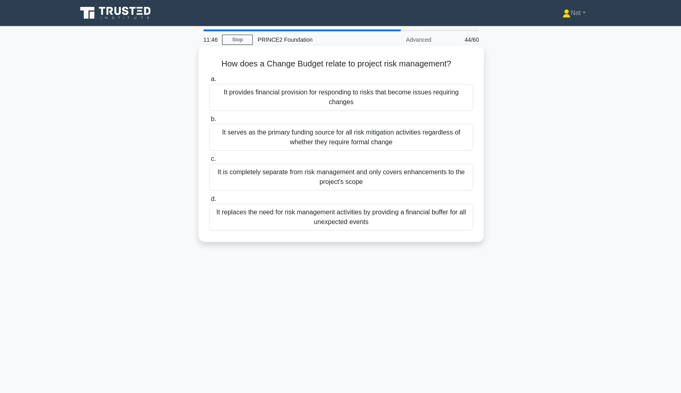
click at [295, 184] on div "It is completely separate from risk management and only covers enhancements to …" at bounding box center [340, 176] width 263 height 27
click at [209, 161] on input "c. It is completely separate from risk management and only covers enhancements …" at bounding box center [209, 158] width 0 height 5
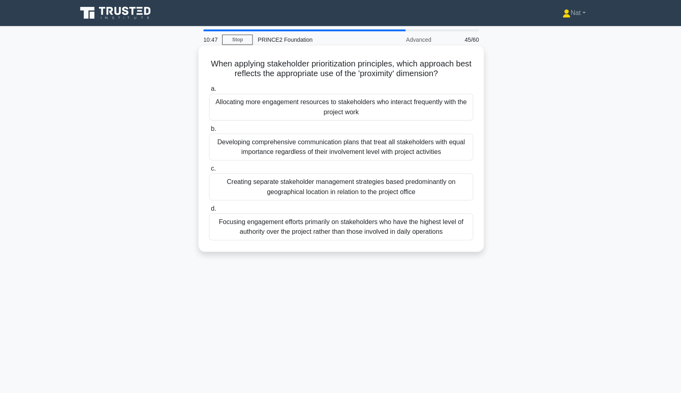
click at [377, 108] on div "Allocating more engagement resources to stakeholders who interact frequently wi…" at bounding box center [340, 106] width 263 height 27
click at [209, 91] on input "a. Allocating more engagement resources to stakeholders who interact frequently…" at bounding box center [209, 88] width 0 height 5
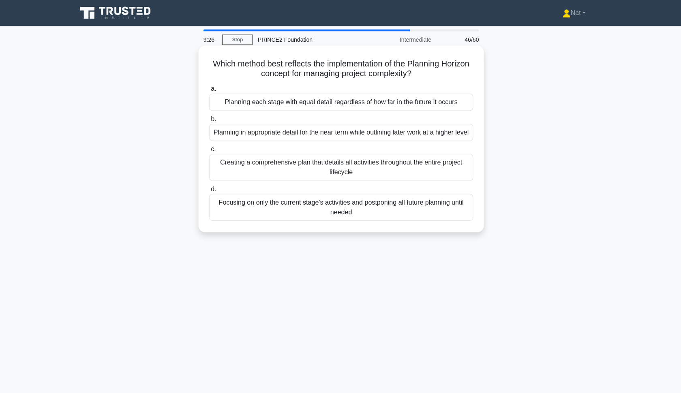
click at [361, 180] on div "Creating a comprehensive plan that details all activities throughout the entire…" at bounding box center [340, 166] width 263 height 27
click at [209, 151] on input "c. Creating a comprehensive plan that details all activities throughout the ent…" at bounding box center [209, 148] width 0 height 5
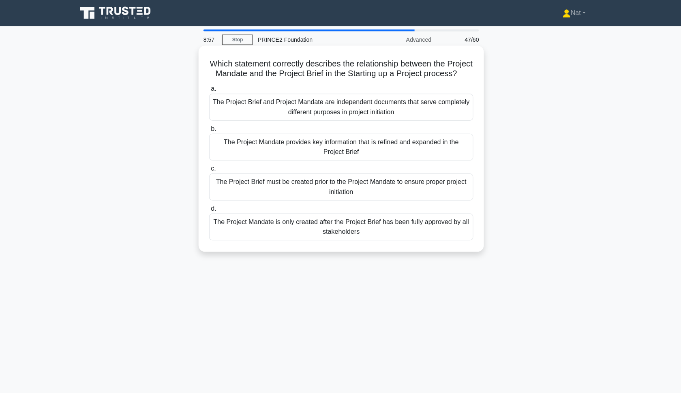
click at [427, 147] on div "The Project Mandate provides key information that is refined and expanded in th…" at bounding box center [340, 146] width 263 height 27
click at [209, 131] on input "b. The Project Mandate provides key information that is refined and expanded in…" at bounding box center [209, 128] width 0 height 5
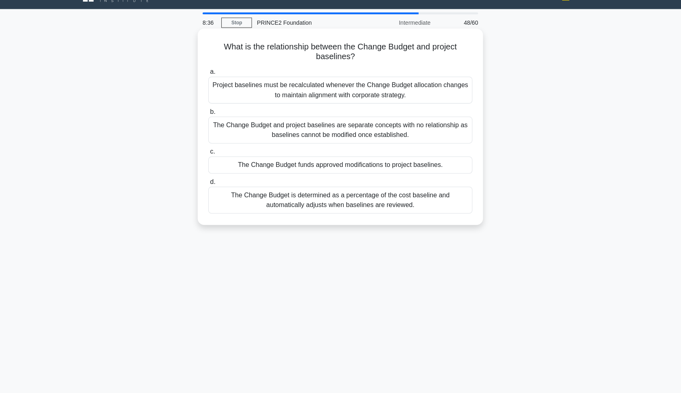
scroll to position [15, 0]
click at [324, 131] on div "The Change Budget and project baselines are separate concepts with no relations…" at bounding box center [340, 131] width 263 height 27
click at [209, 116] on input "b. The Change Budget and project baselines are separate concepts with no relati…" at bounding box center [209, 113] width 0 height 5
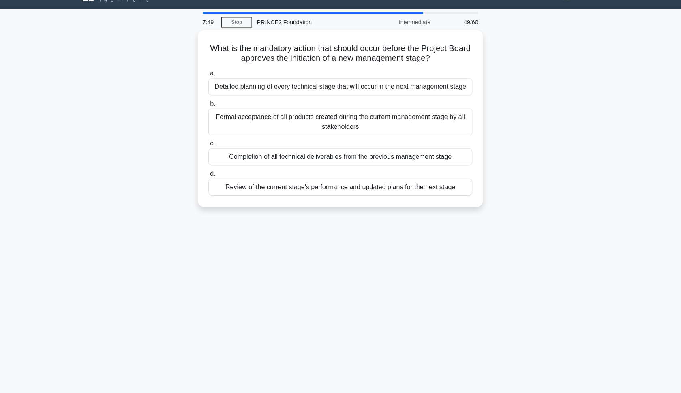
scroll to position [0, 0]
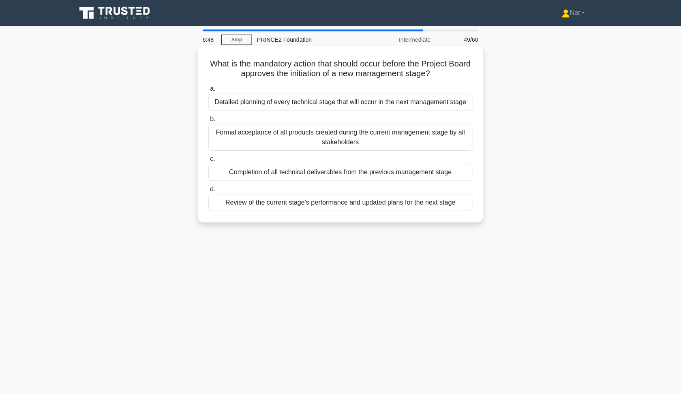
click at [345, 207] on div "Review of the current stage's performance and updated plans for the next stage" at bounding box center [340, 201] width 263 height 17
click at [209, 191] on input "d. Review of the current stage's performance and updated plans for the next sta…" at bounding box center [209, 188] width 0 height 5
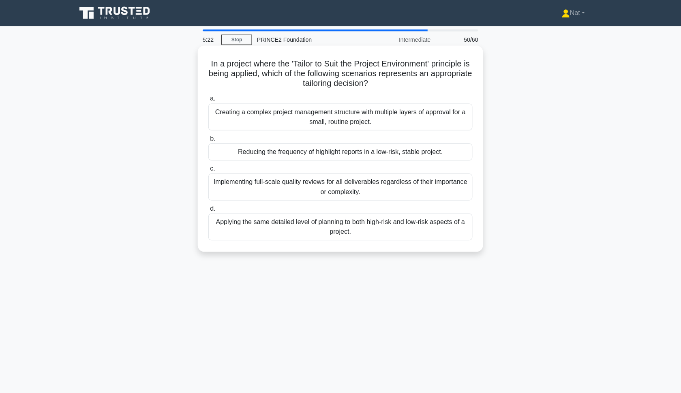
click at [311, 226] on div "Applying the same detailed level of planning to both high-risk and low-risk asp…" at bounding box center [340, 225] width 263 height 27
click at [209, 210] on input "d. Applying the same detailed level of planning to both high-risk and low-risk …" at bounding box center [209, 207] width 0 height 5
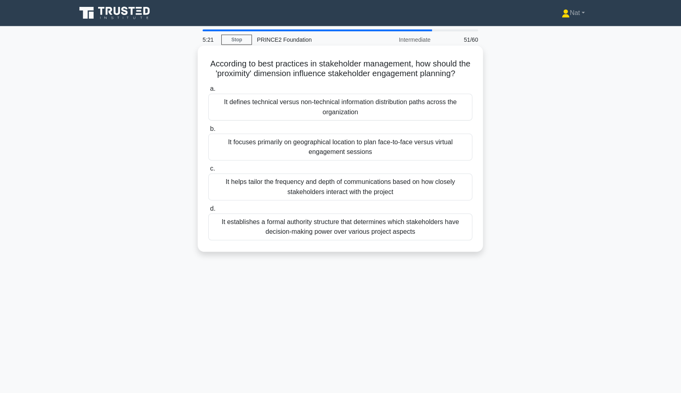
click at [325, 231] on div "It establishes a formal authority structure that determines which stakeholders …" at bounding box center [340, 225] width 263 height 27
click at [209, 210] on input "d. It establishes a formal authority structure that determines which stakeholde…" at bounding box center [209, 207] width 0 height 5
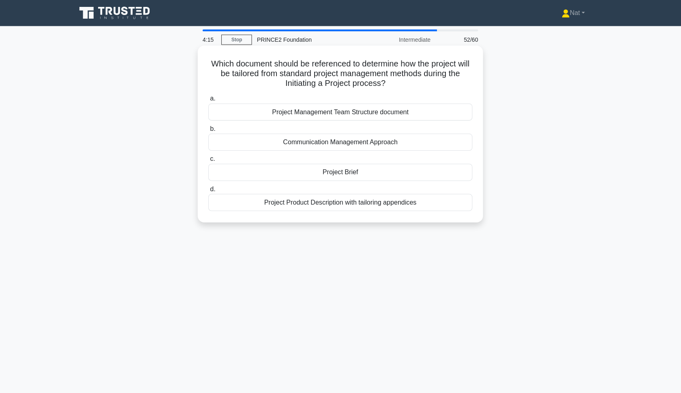
click at [365, 170] on div "Project Brief" at bounding box center [340, 171] width 263 height 17
click at [209, 161] on input "c. Project Brief" at bounding box center [209, 158] width 0 height 5
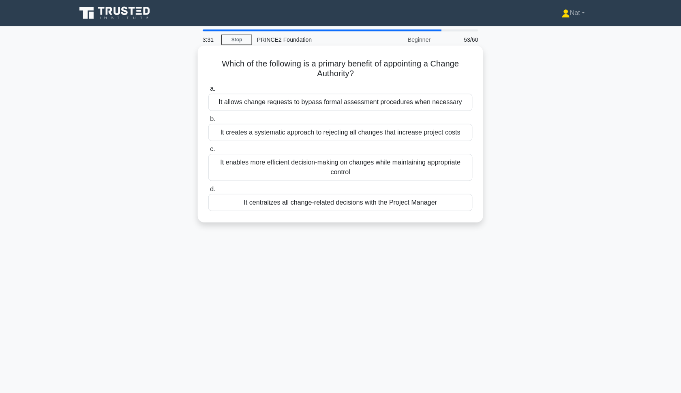
click at [374, 169] on div "It enables more efficient decision-making on changes while maintaining appropri…" at bounding box center [340, 166] width 263 height 27
click at [209, 151] on input "c. It enables more efficient decision-making on changes while maintaining appro…" at bounding box center [209, 148] width 0 height 5
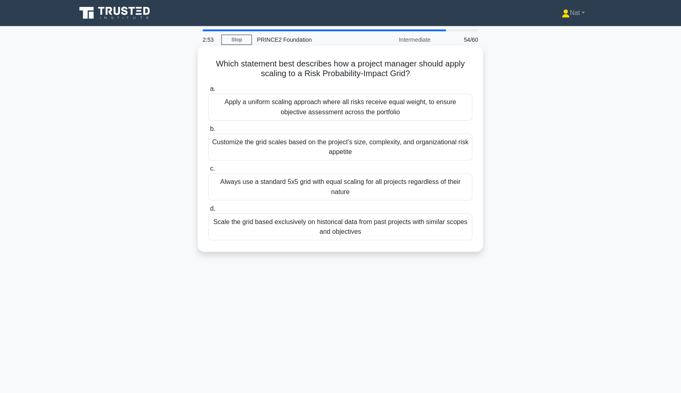
click at [257, 151] on div "Customize the grid scales based on the project's size, complexity, and organiza…" at bounding box center [340, 146] width 263 height 27
click at [209, 131] on input "b. Customize the grid scales based on the project's size, complexity, and organ…" at bounding box center [209, 128] width 0 height 5
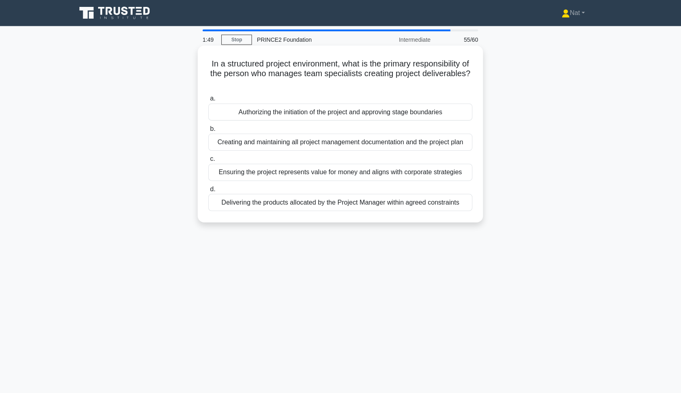
click at [367, 205] on div "Delivering the products allocated by the Project Manager within agreed constrai…" at bounding box center [340, 201] width 263 height 17
click at [209, 191] on input "d. Delivering the products allocated by the Project Manager within agreed const…" at bounding box center [209, 188] width 0 height 5
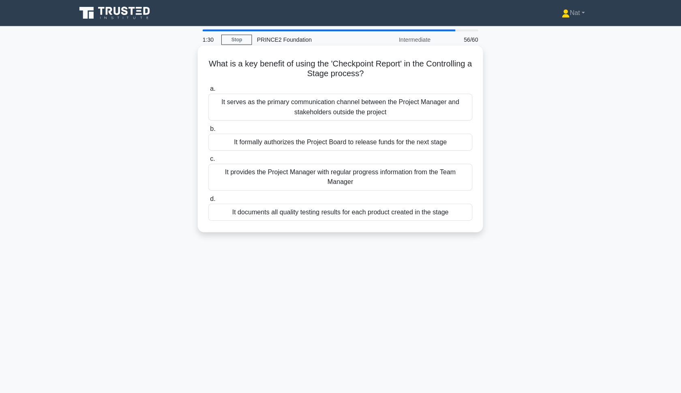
click at [378, 172] on div "It provides the Project Manager with regular progress information from the Team…" at bounding box center [340, 176] width 263 height 27
click at [209, 161] on input "c. It provides the Project Manager with regular progress information from the T…" at bounding box center [209, 158] width 0 height 5
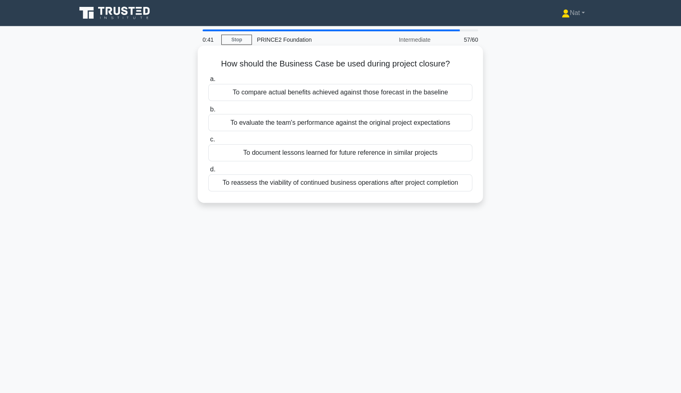
click at [300, 188] on div "To reassess the viability of continued business operations after project comple…" at bounding box center [340, 181] width 263 height 17
click at [209, 171] on input "d. To reassess the viability of continued business operations after project com…" at bounding box center [209, 168] width 0 height 5
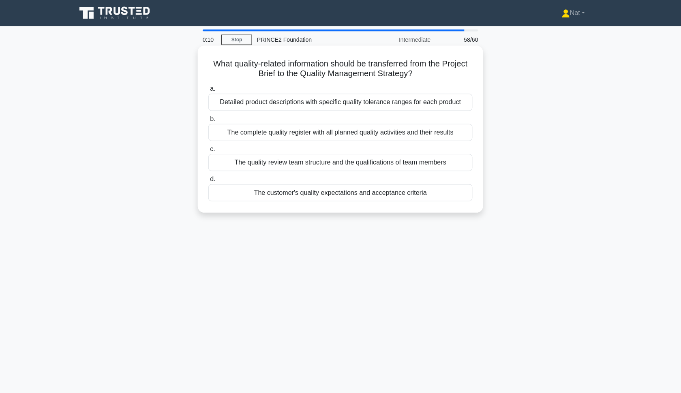
click at [298, 194] on div "The customer's quality expectations and acceptance criteria" at bounding box center [340, 191] width 263 height 17
click at [209, 181] on input "d. The customer's quality expectations and acceptance criteria" at bounding box center [209, 178] width 0 height 5
